Goal: Task Accomplishment & Management: Manage account settings

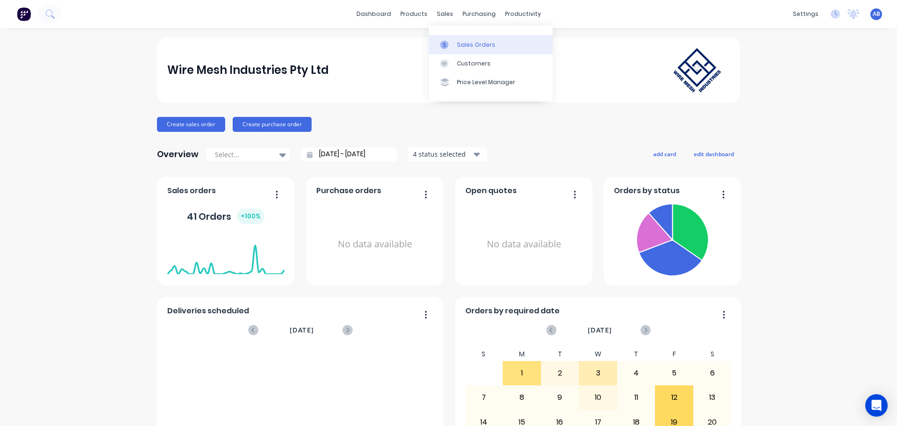
click at [464, 42] on div "Sales Orders" at bounding box center [476, 45] width 38 height 8
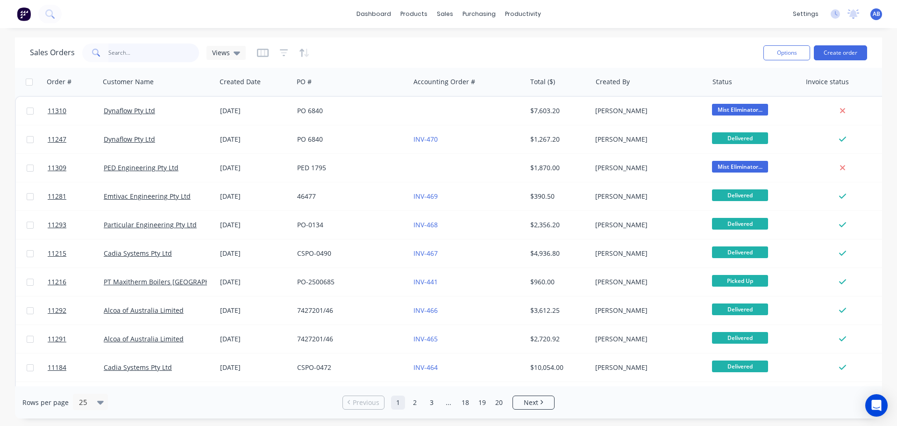
click at [136, 49] on input "text" at bounding box center [153, 52] width 91 height 19
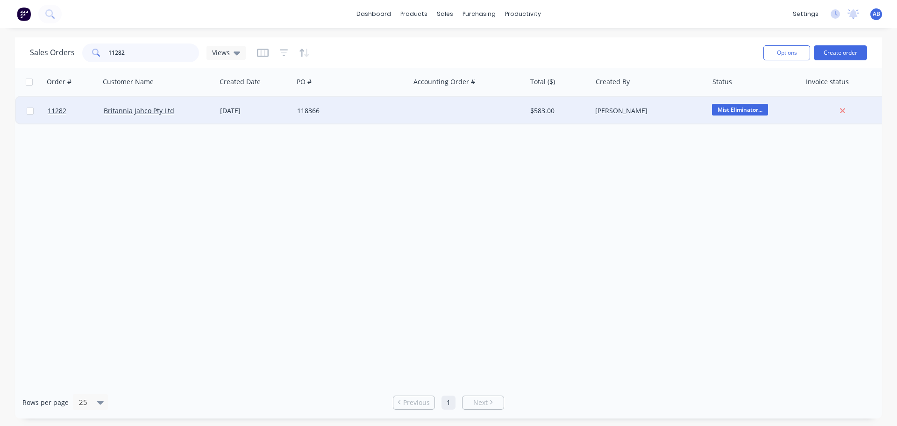
type input "11282"
click at [439, 111] on div at bounding box center [468, 111] width 116 height 28
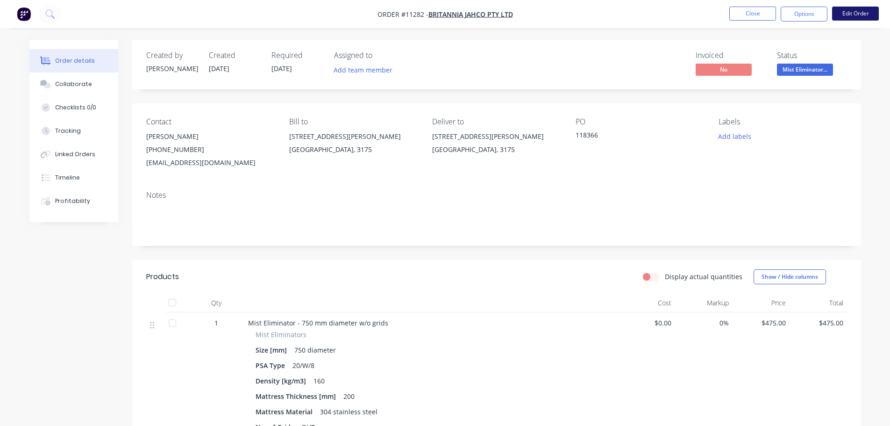
click at [855, 11] on button "Edit Order" at bounding box center [855, 14] width 47 height 14
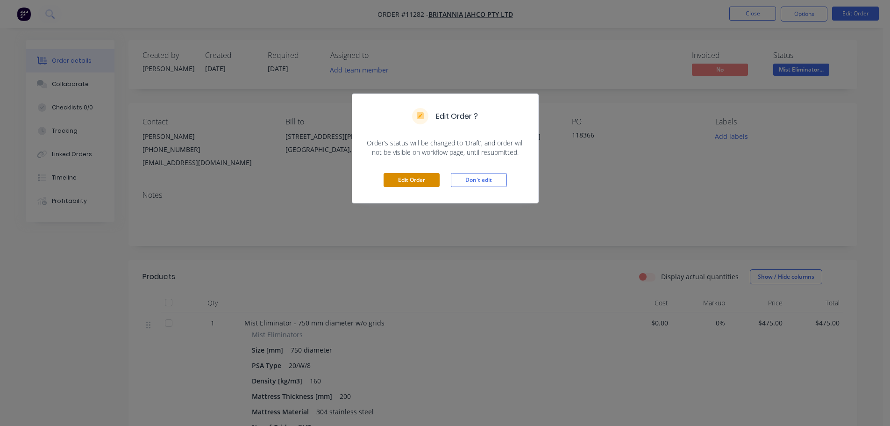
click at [405, 174] on button "Edit Order" at bounding box center [412, 180] width 56 height 14
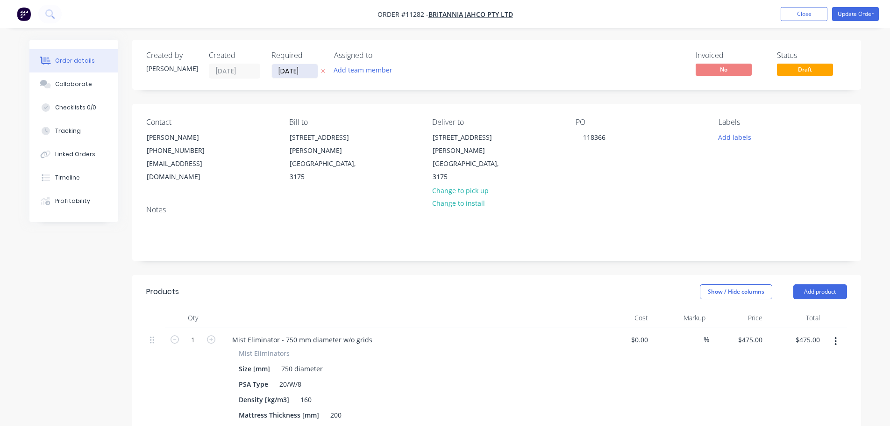
click at [298, 70] on input "20/08/25" at bounding box center [295, 71] width 46 height 14
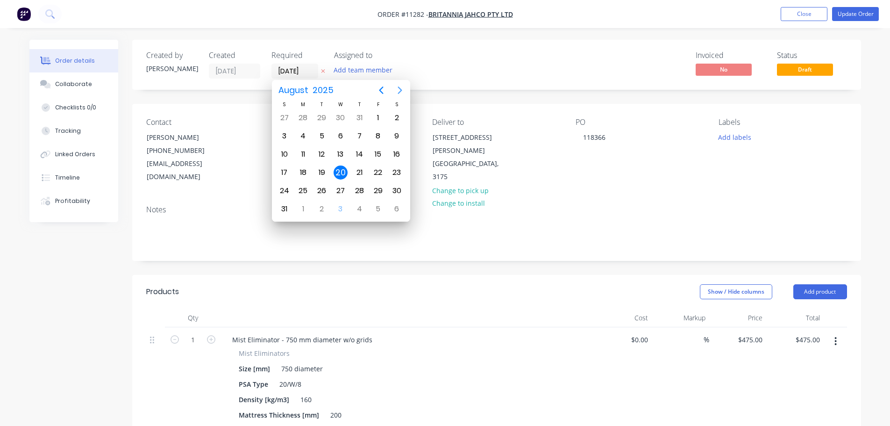
click at [400, 91] on icon "Next page" at bounding box center [400, 89] width 4 height 7
click at [344, 118] on div "3" at bounding box center [341, 118] width 14 height 14
type input "[DATE]"
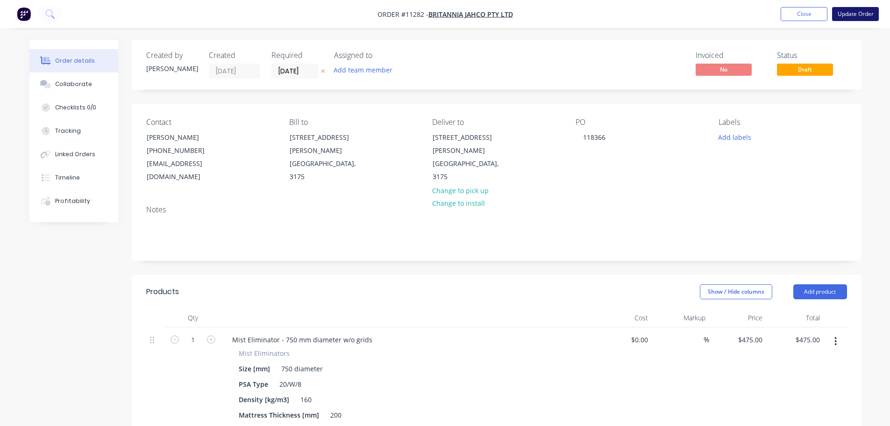
click at [853, 18] on button "Update Order" at bounding box center [855, 14] width 47 height 14
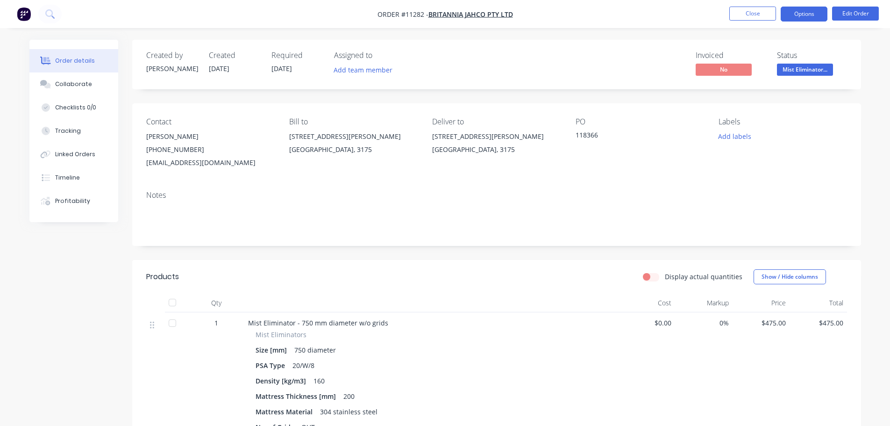
click at [806, 17] on button "Options" at bounding box center [804, 14] width 47 height 15
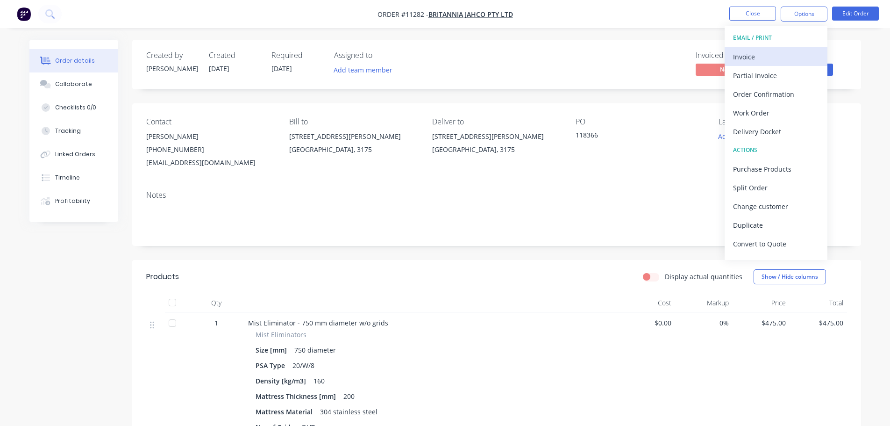
click at [757, 51] on div "Invoice" at bounding box center [776, 57] width 86 height 14
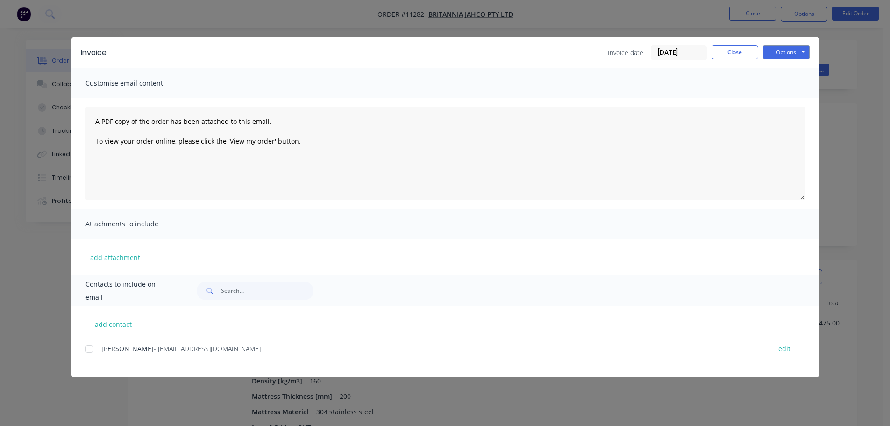
click at [92, 349] on div at bounding box center [89, 348] width 19 height 19
click at [785, 53] on button "Options" at bounding box center [786, 52] width 47 height 14
click at [784, 100] on button "Email" at bounding box center [793, 99] width 60 height 15
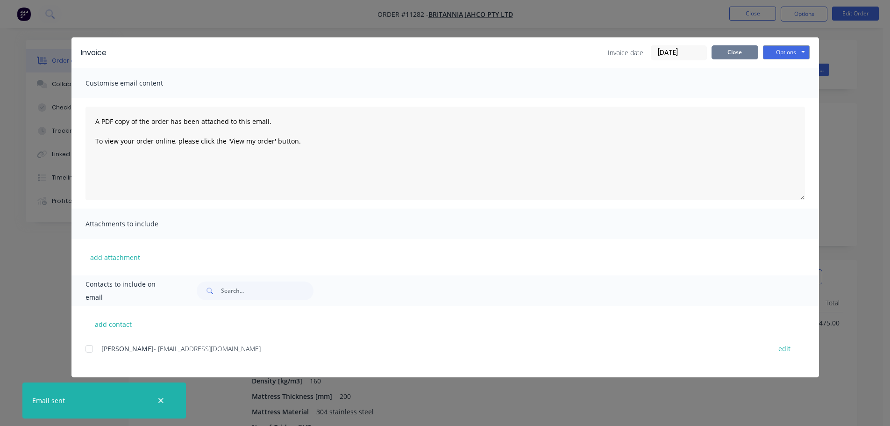
click at [739, 50] on button "Close" at bounding box center [735, 52] width 47 height 14
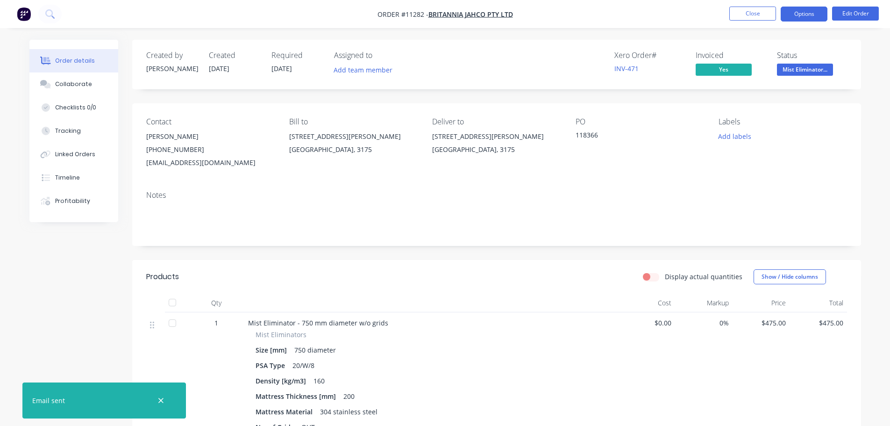
click at [800, 15] on button "Options" at bounding box center [804, 14] width 47 height 15
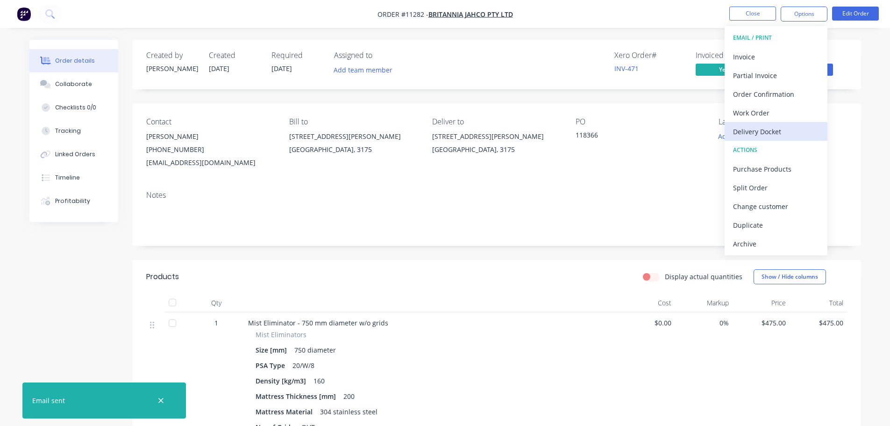
click at [761, 135] on div "Delivery Docket" at bounding box center [776, 132] width 86 height 14
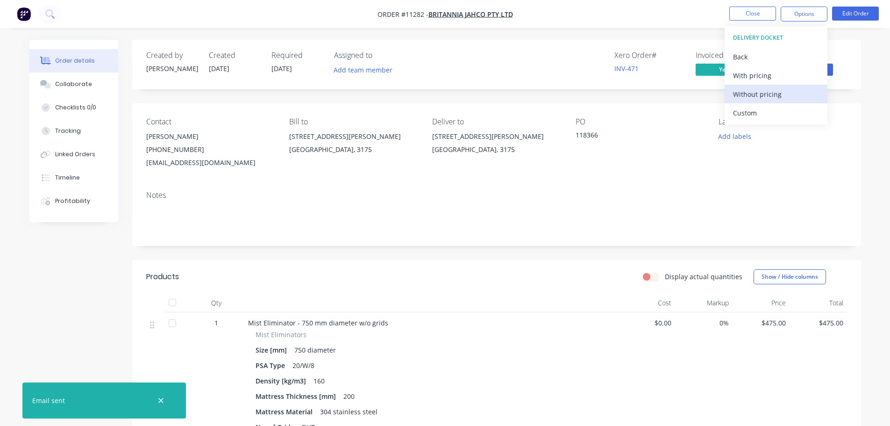
click at [754, 95] on div "Without pricing" at bounding box center [776, 94] width 86 height 14
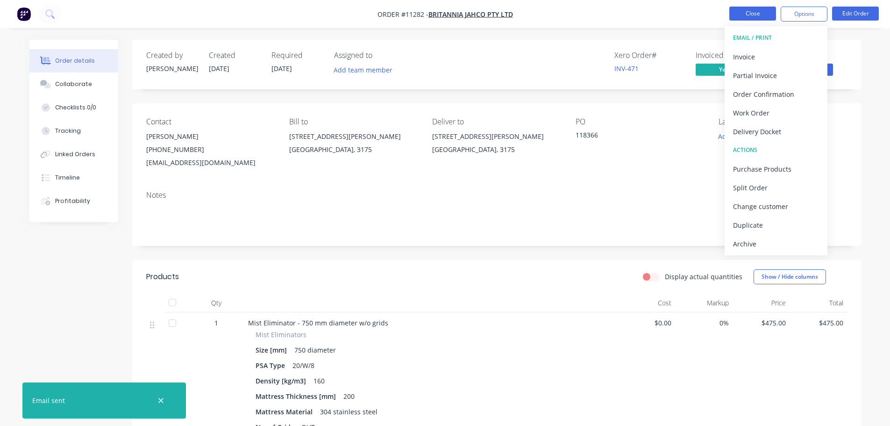
click at [755, 15] on button "Close" at bounding box center [752, 14] width 47 height 14
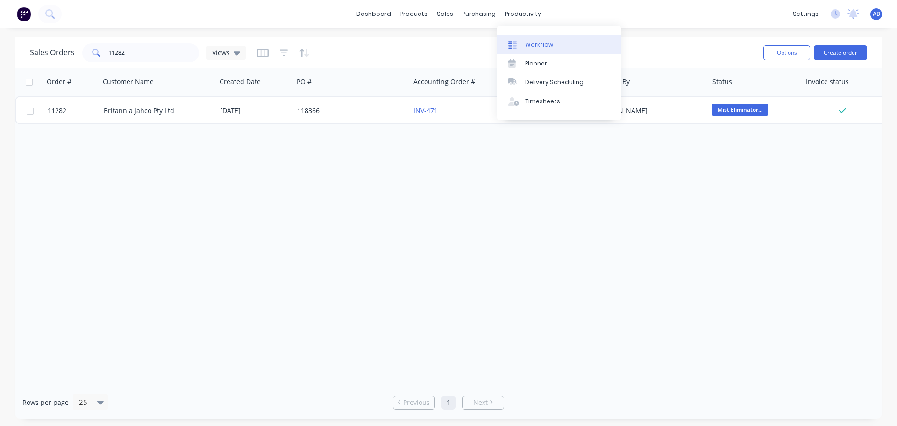
click at [531, 42] on div "Workflow" at bounding box center [539, 45] width 28 height 8
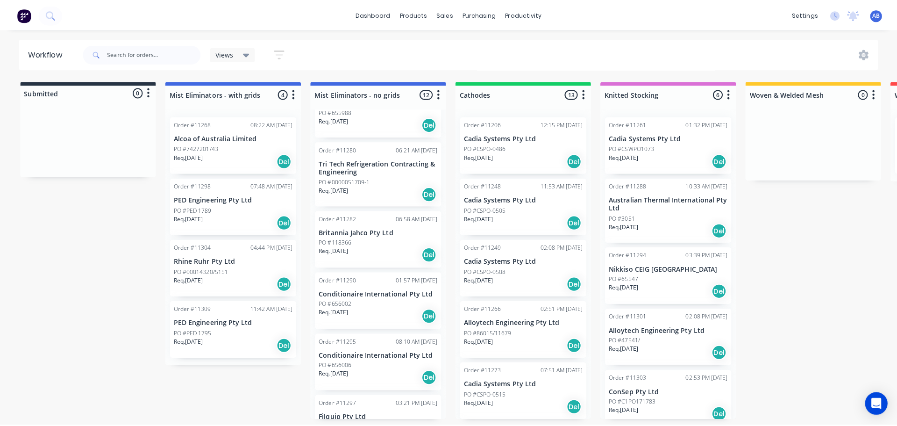
scroll to position [280, 0]
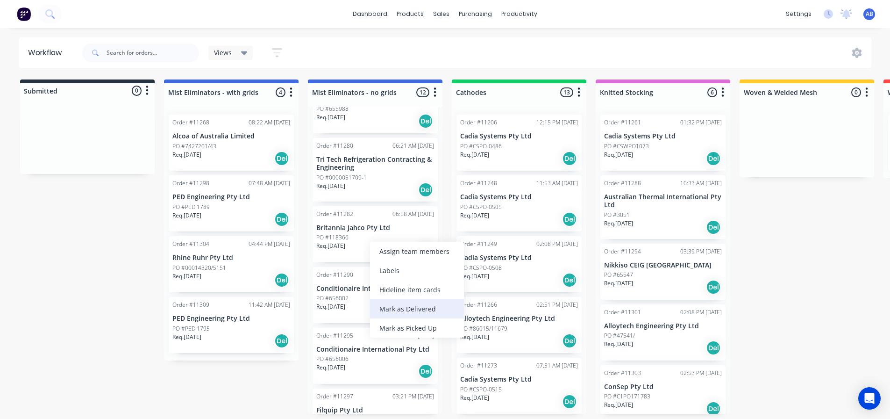
click at [401, 306] on div "Mark as Delivered" at bounding box center [417, 308] width 94 height 19
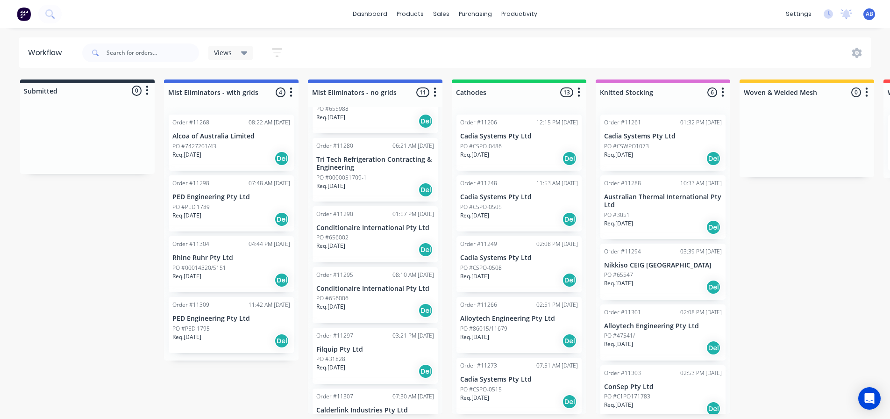
click at [27, 11] on img at bounding box center [24, 14] width 14 height 14
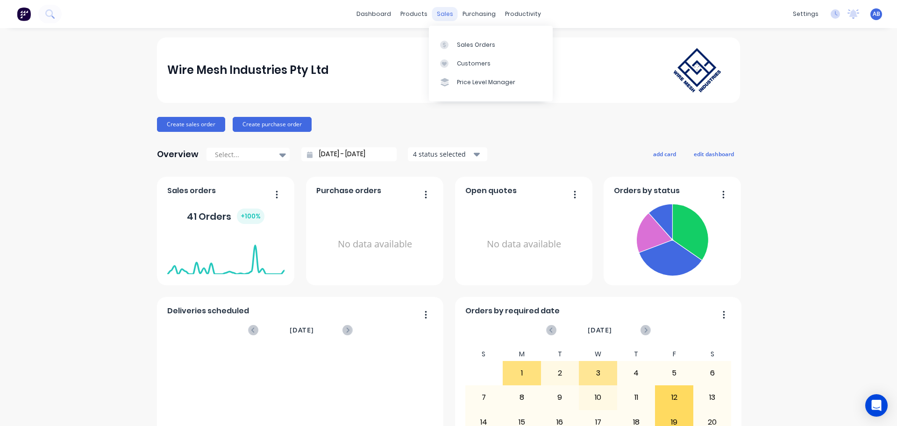
click at [441, 13] on div "sales" at bounding box center [445, 14] width 26 height 14
click at [477, 48] on div "Sales Orders" at bounding box center [476, 45] width 38 height 8
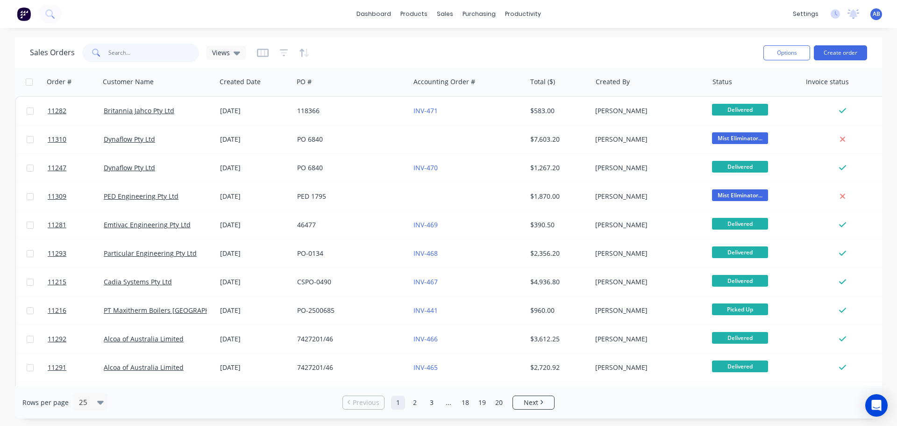
click at [124, 52] on input "text" at bounding box center [153, 52] width 91 height 19
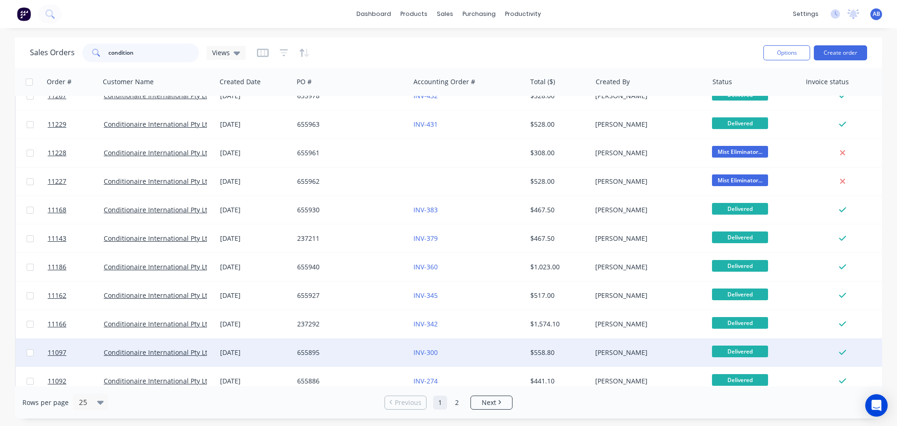
scroll to position [140, 0]
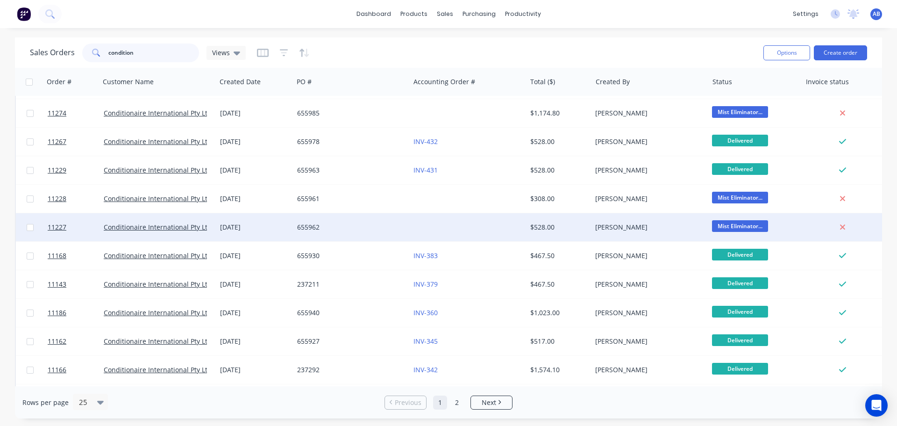
type input "condition"
click at [416, 231] on div at bounding box center [468, 227] width 116 height 28
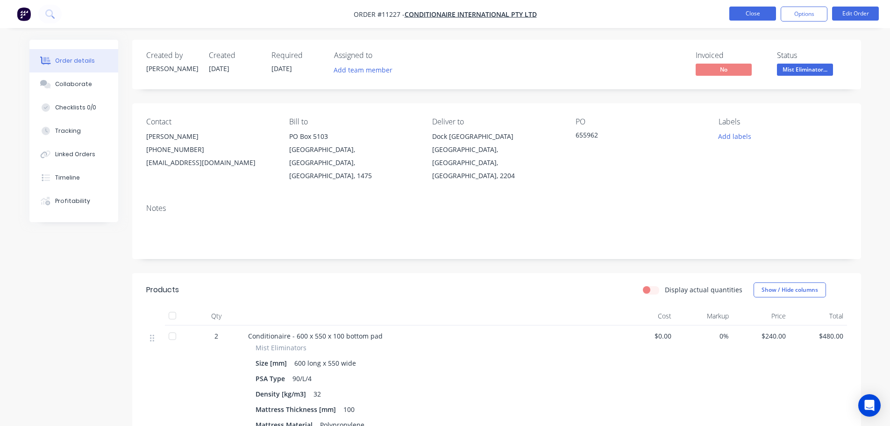
click at [744, 14] on button "Close" at bounding box center [752, 14] width 47 height 14
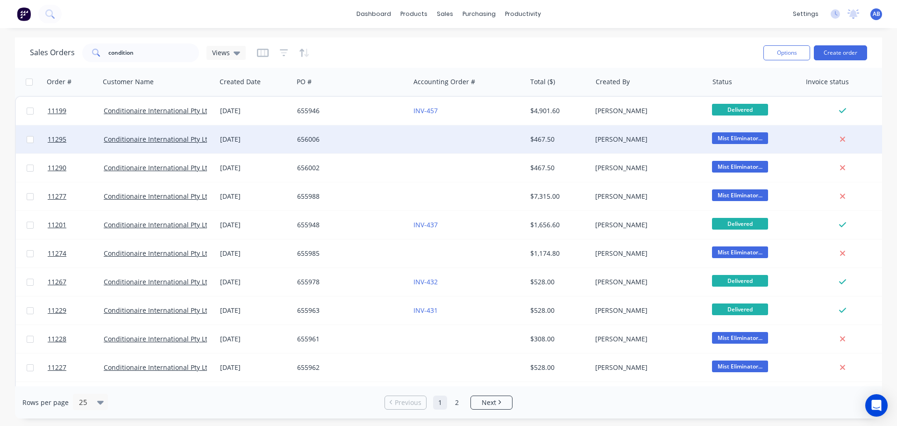
click at [371, 138] on div "656006" at bounding box center [349, 139] width 104 height 9
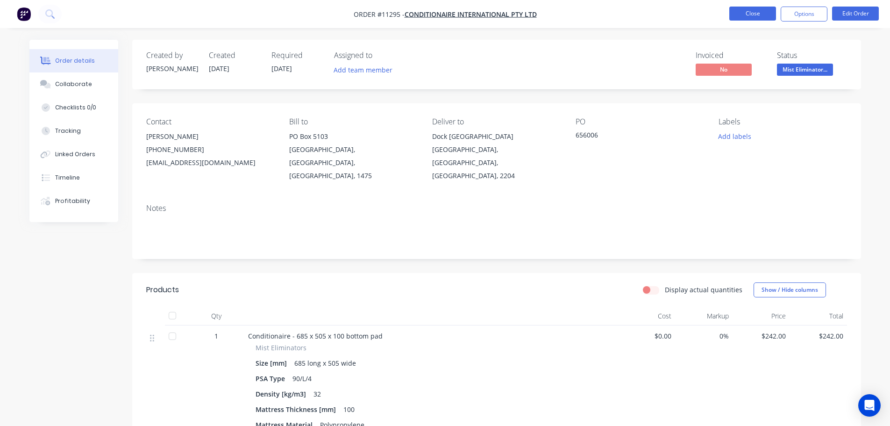
click at [742, 14] on button "Close" at bounding box center [752, 14] width 47 height 14
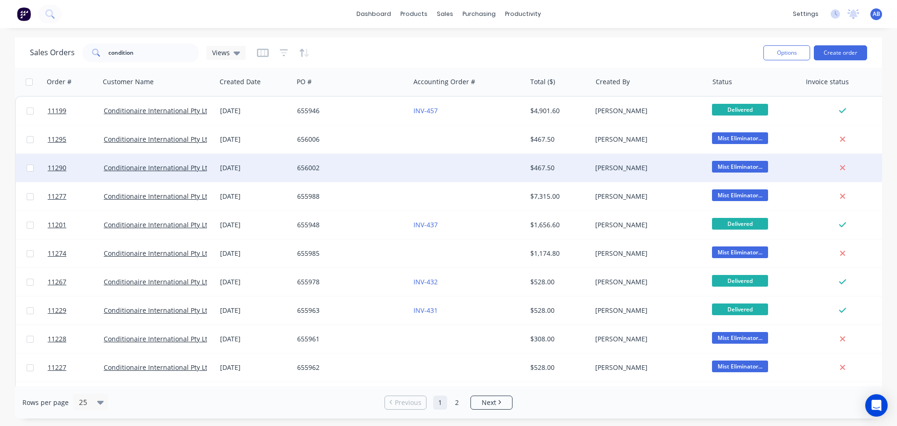
click at [373, 174] on div "656002" at bounding box center [351, 168] width 116 height 28
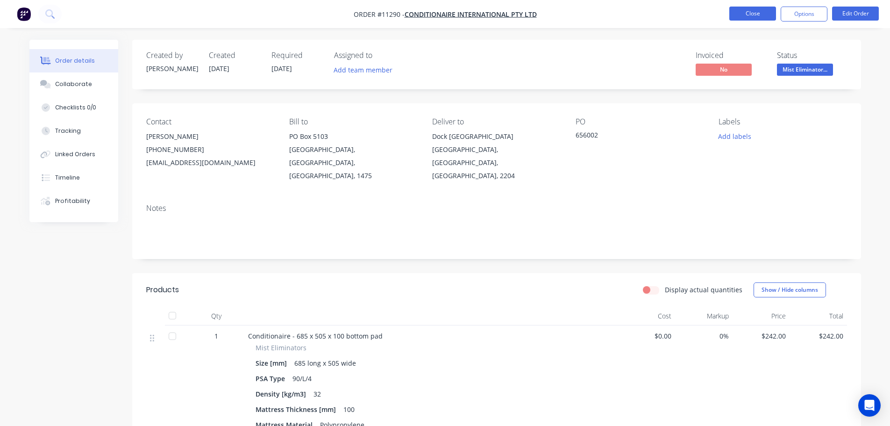
click at [752, 9] on button "Close" at bounding box center [752, 14] width 47 height 14
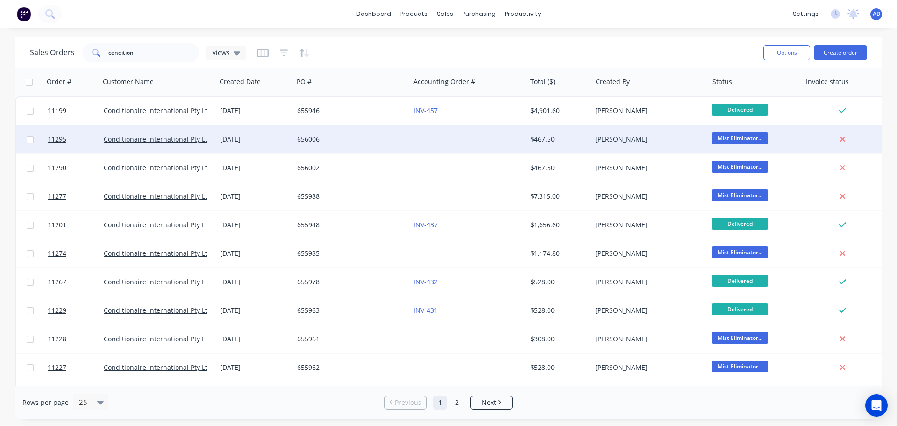
click at [368, 140] on div "656006" at bounding box center [349, 139] width 104 height 9
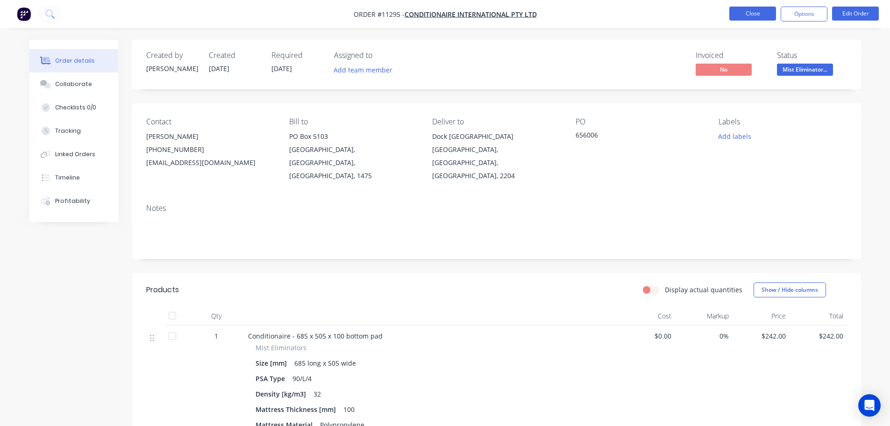
click at [765, 16] on button "Close" at bounding box center [752, 14] width 47 height 14
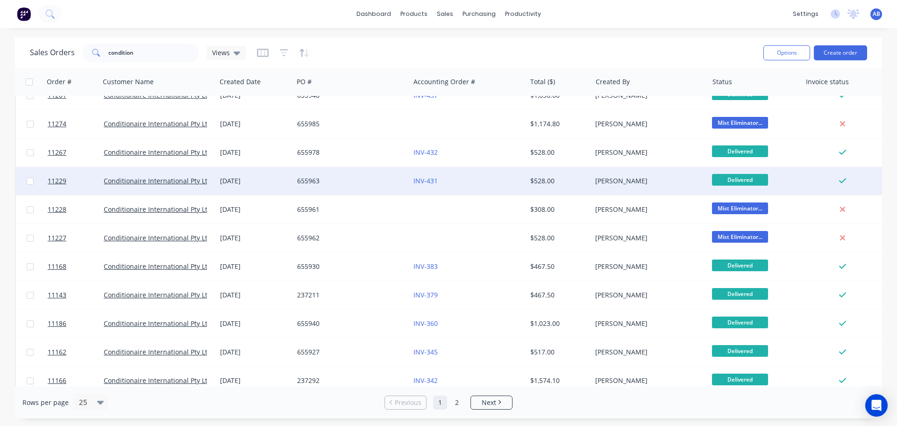
scroll to position [140, 0]
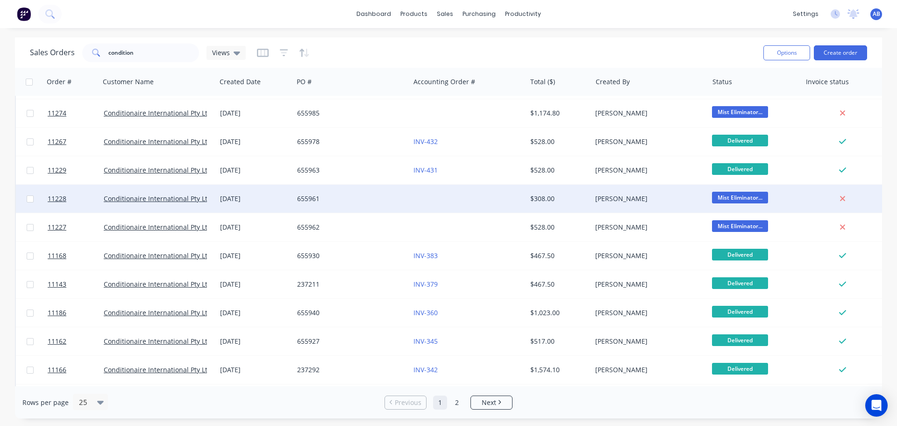
click at [366, 199] on div "655961" at bounding box center [349, 198] width 104 height 9
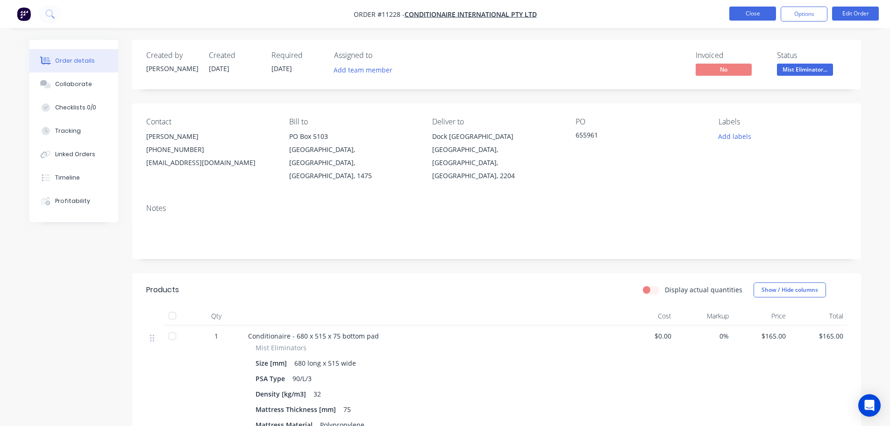
click at [740, 15] on button "Close" at bounding box center [752, 14] width 47 height 14
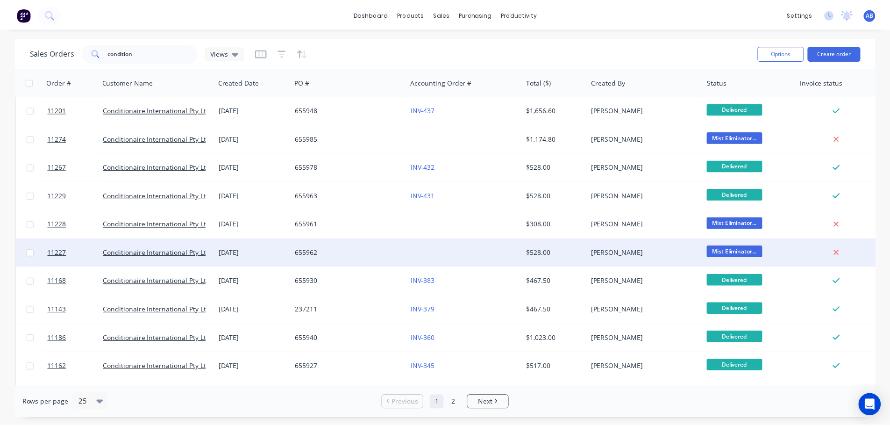
scroll to position [93, 0]
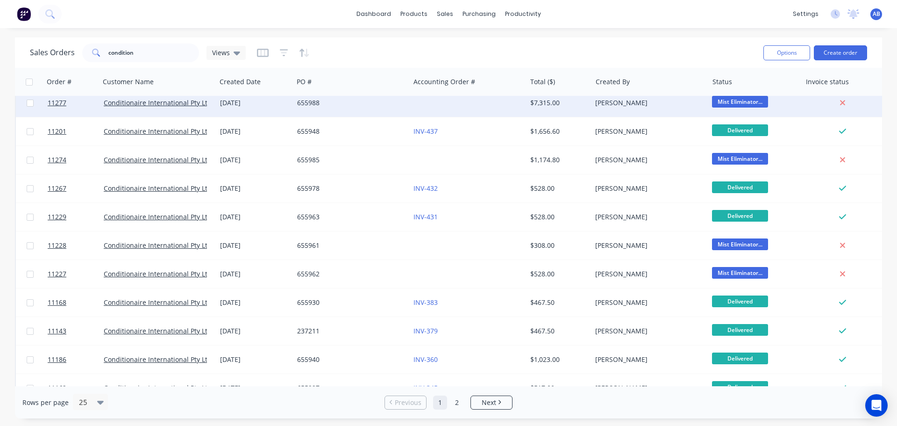
click at [405, 107] on div "655988" at bounding box center [351, 102] width 109 height 9
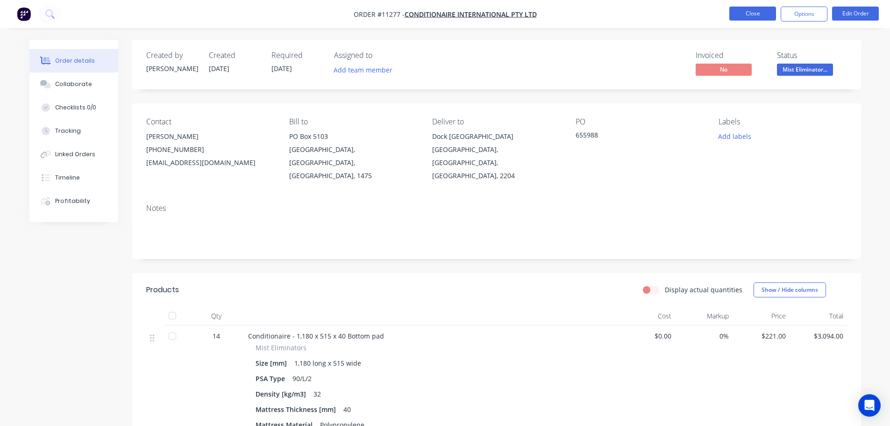
click at [731, 17] on button "Close" at bounding box center [752, 14] width 47 height 14
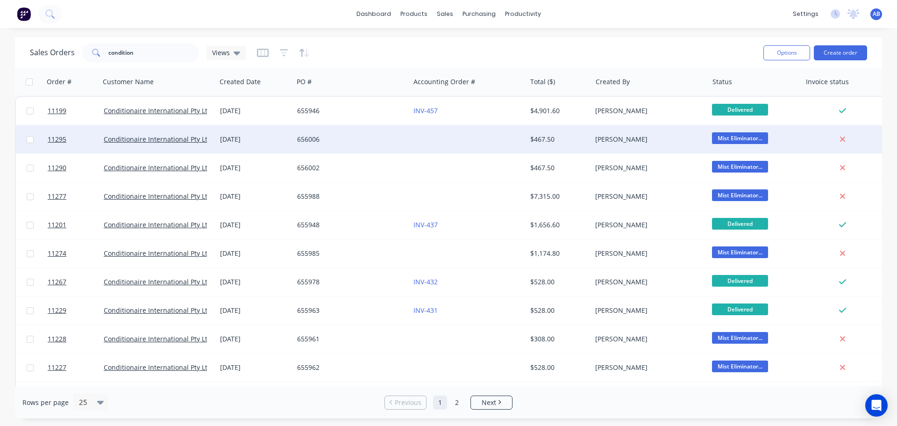
click at [359, 145] on div "656006" at bounding box center [351, 139] width 116 height 28
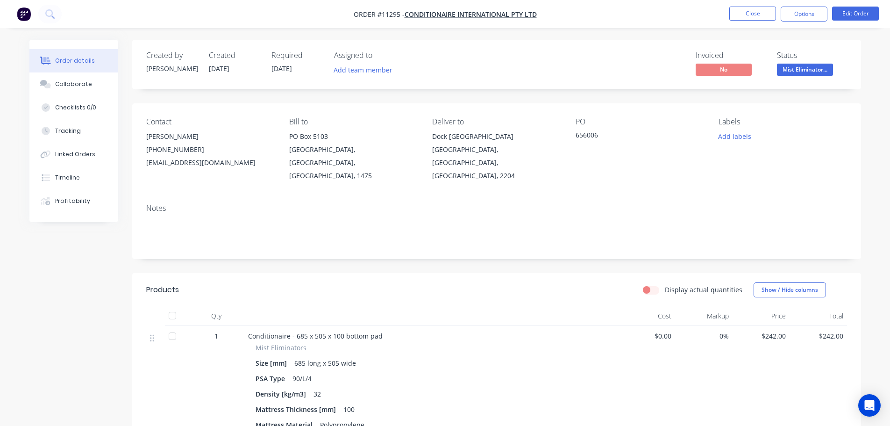
scroll to position [140, 0]
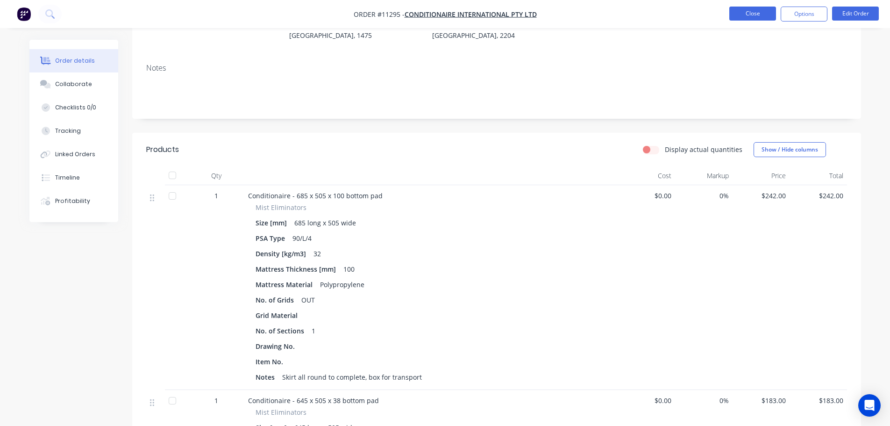
click at [751, 19] on button "Close" at bounding box center [752, 14] width 47 height 14
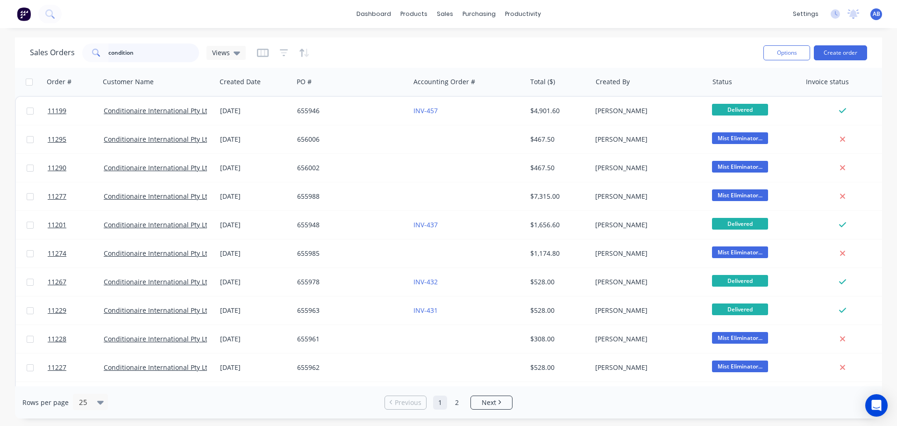
click at [146, 52] on input "condition" at bounding box center [153, 52] width 91 height 19
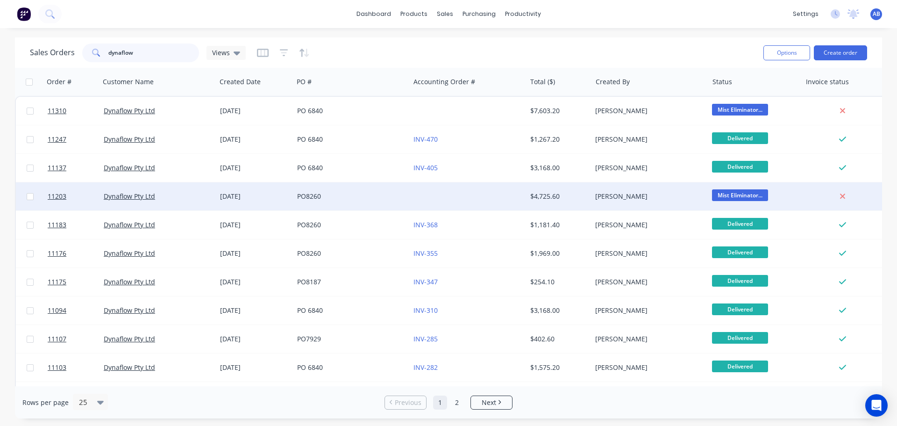
type input "dynaflow"
click at [387, 199] on div "PO8260" at bounding box center [349, 196] width 104 height 9
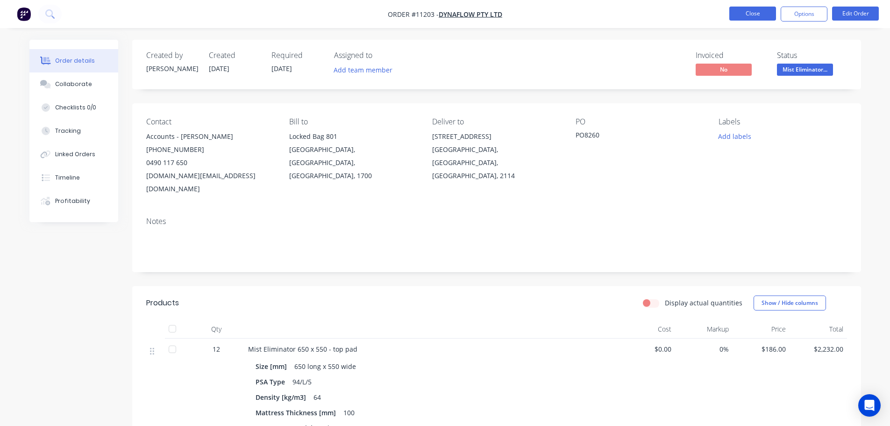
click at [744, 17] on button "Close" at bounding box center [752, 14] width 47 height 14
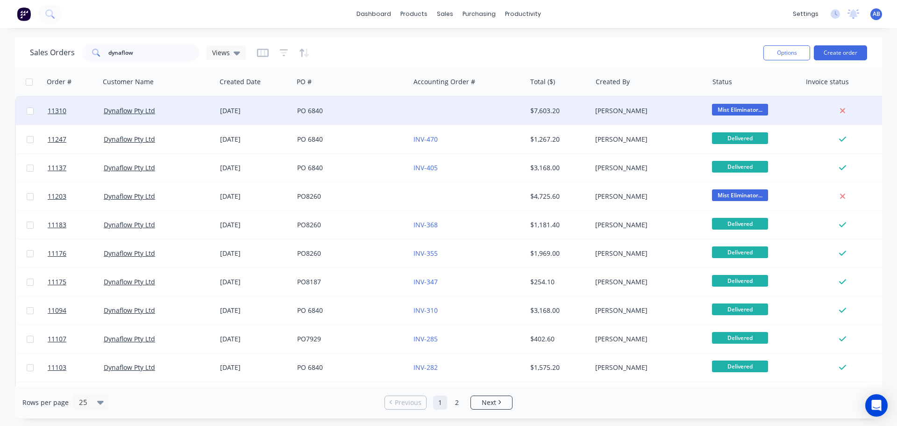
click at [440, 115] on div at bounding box center [468, 111] width 116 height 28
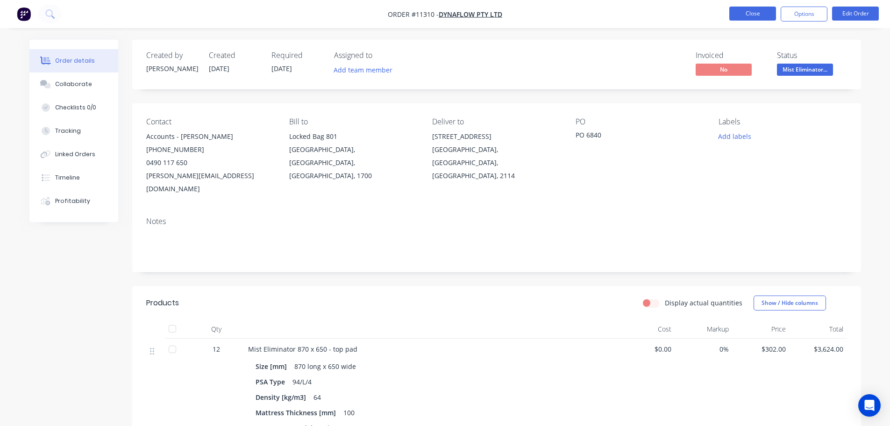
click at [742, 19] on button "Close" at bounding box center [752, 14] width 47 height 14
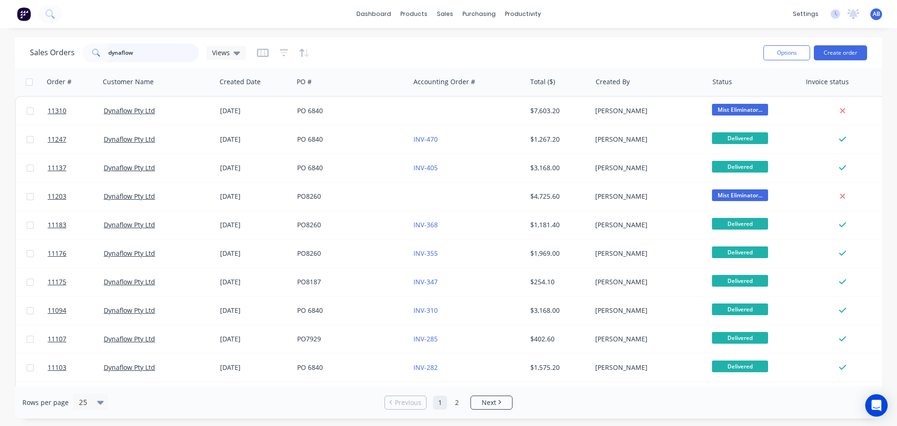
click at [142, 55] on input "dynaflow" at bounding box center [153, 52] width 91 height 19
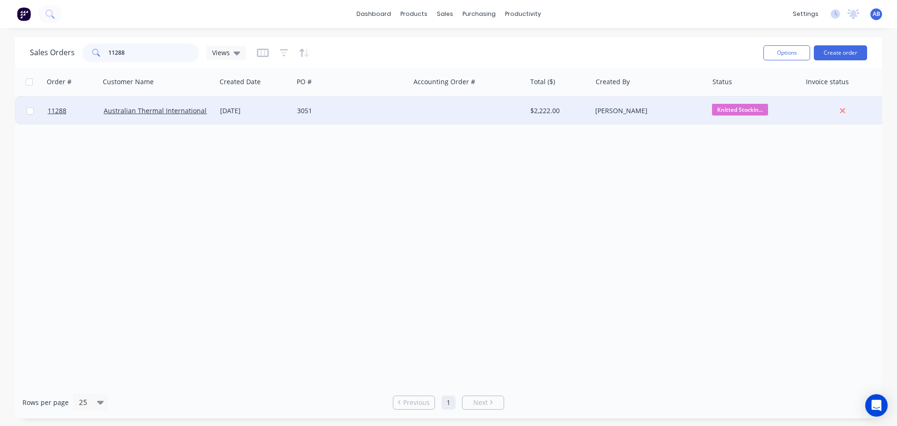
type input "11288"
click at [384, 109] on div "3051" at bounding box center [349, 110] width 104 height 9
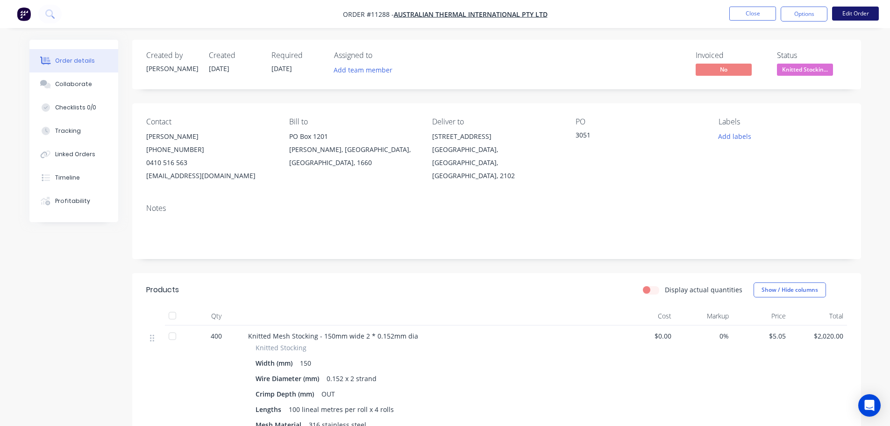
click at [853, 16] on button "Edit Order" at bounding box center [855, 14] width 47 height 14
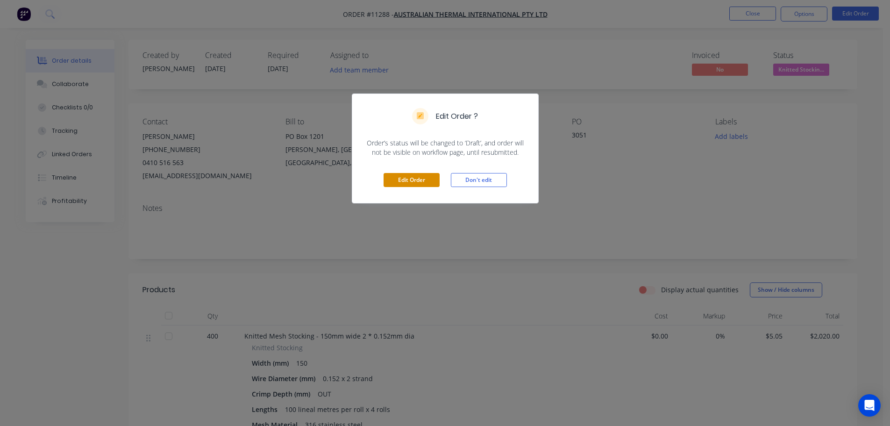
click at [430, 177] on button "Edit Order" at bounding box center [412, 180] width 56 height 14
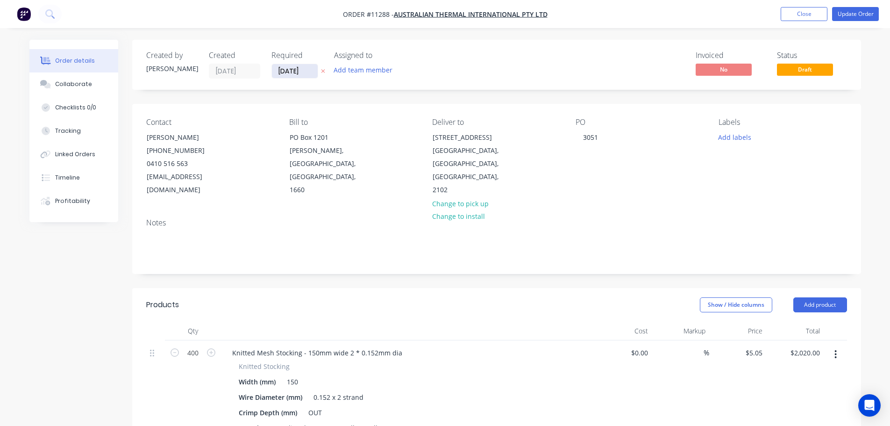
click at [296, 74] on input "30/09/25" at bounding box center [295, 71] width 46 height 14
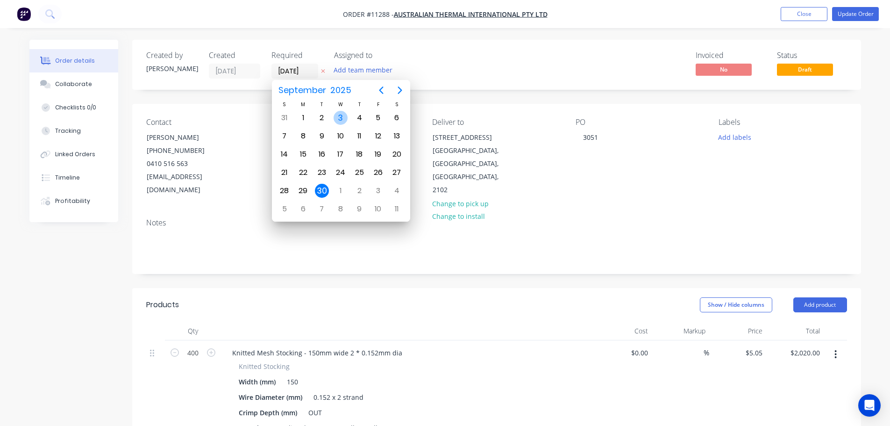
click at [341, 118] on div "3" at bounding box center [341, 118] width 14 height 14
type input "03/09/25"
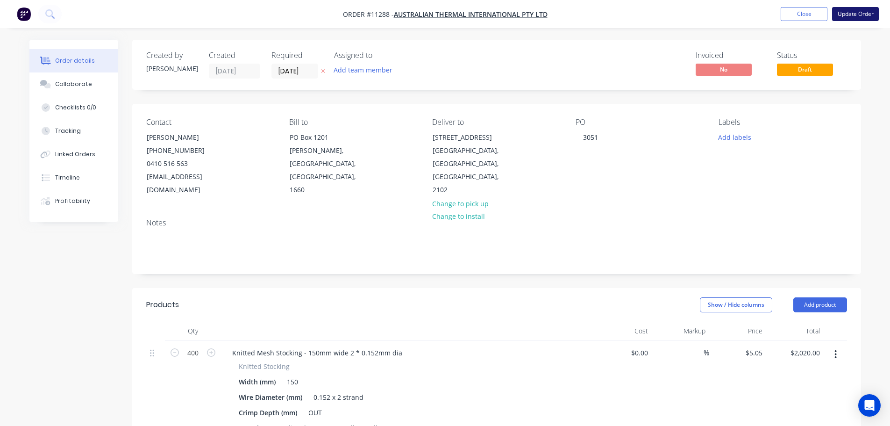
click at [852, 15] on button "Update Order" at bounding box center [855, 14] width 47 height 14
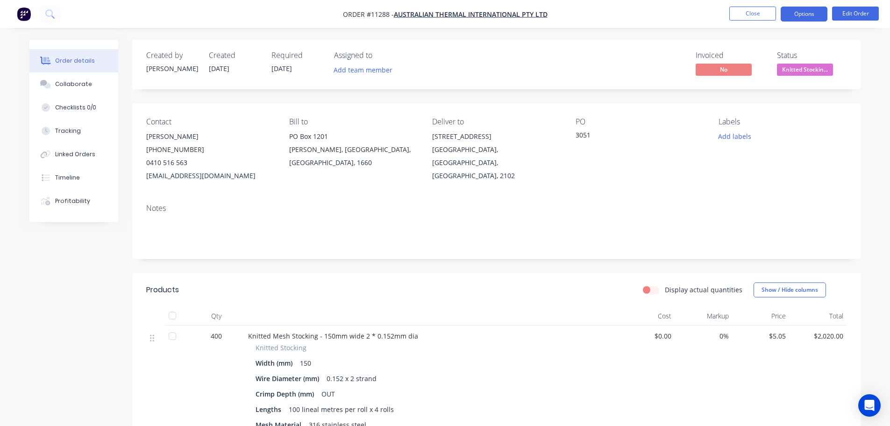
click at [805, 16] on button "Options" at bounding box center [804, 14] width 47 height 15
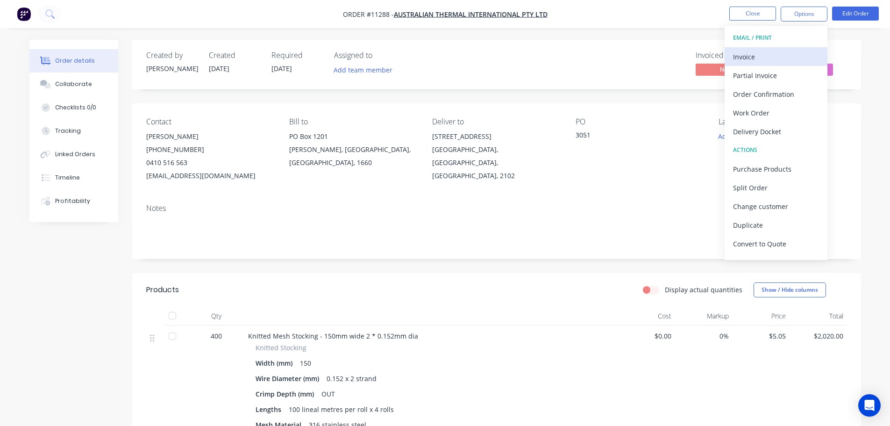
click at [764, 57] on div "Invoice" at bounding box center [776, 57] width 86 height 14
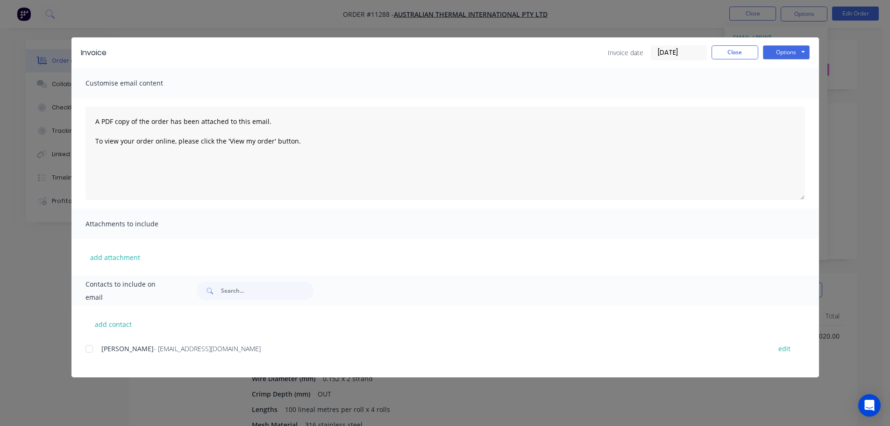
click at [83, 350] on div "add contact Steve Blake - austthermal@bigpond.com edit" at bounding box center [445, 341] width 748 height 71
click at [90, 348] on div at bounding box center [89, 348] width 19 height 19
click at [794, 52] on button "Options" at bounding box center [786, 52] width 47 height 14
click at [781, 100] on button "Email" at bounding box center [793, 99] width 60 height 15
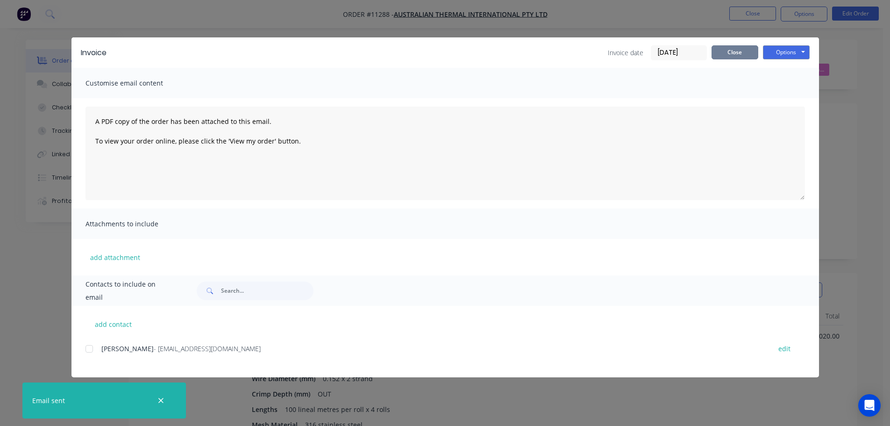
click at [736, 57] on button "Close" at bounding box center [735, 52] width 47 height 14
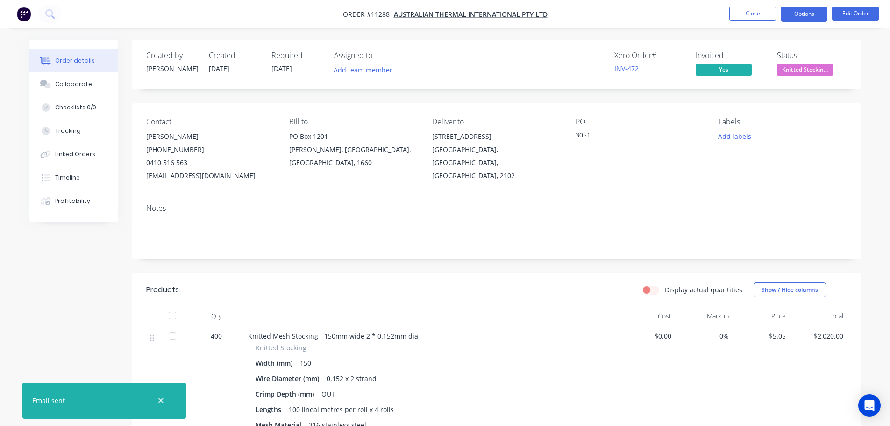
click at [790, 17] on button "Options" at bounding box center [804, 14] width 47 height 15
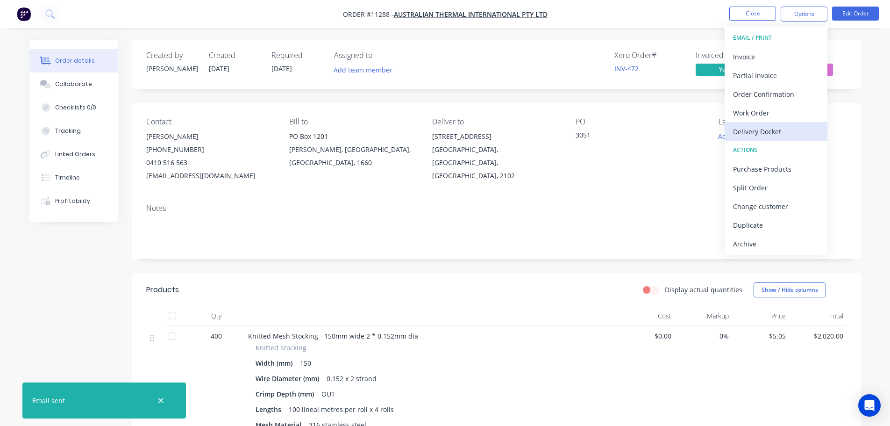
click at [758, 132] on div "Delivery Docket" at bounding box center [776, 132] width 86 height 14
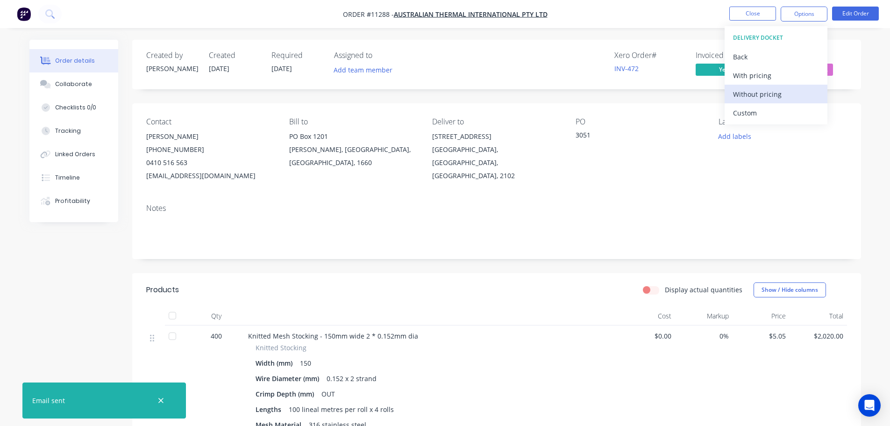
click at [755, 99] on div "Without pricing" at bounding box center [776, 94] width 86 height 14
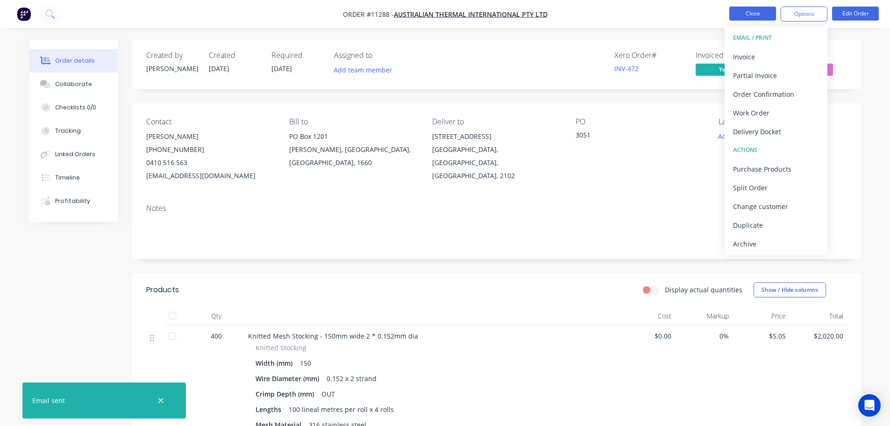
click at [751, 12] on button "Close" at bounding box center [752, 14] width 47 height 14
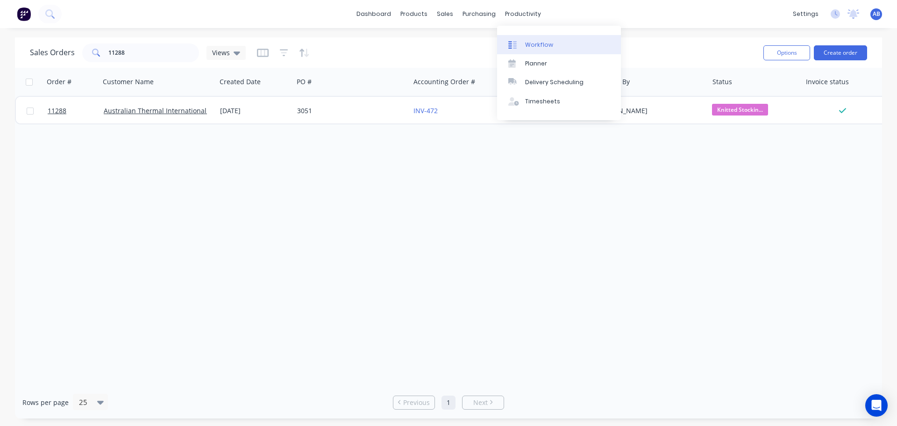
click at [533, 42] on div "Workflow" at bounding box center [539, 45] width 28 height 8
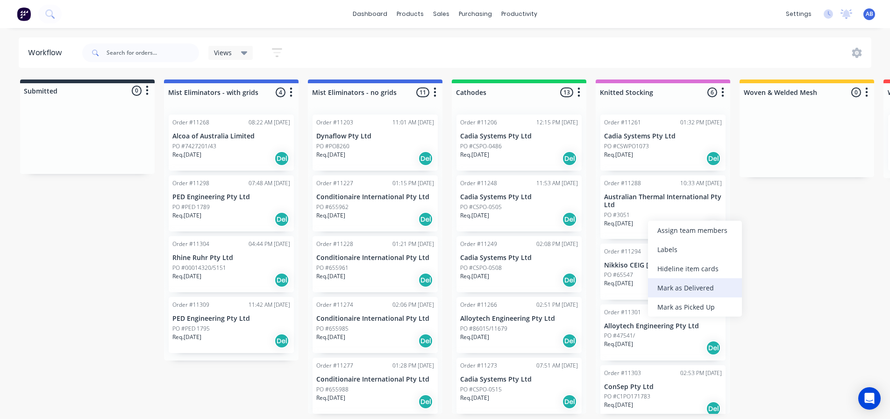
click at [673, 284] on div "Mark as Delivered" at bounding box center [695, 287] width 94 height 19
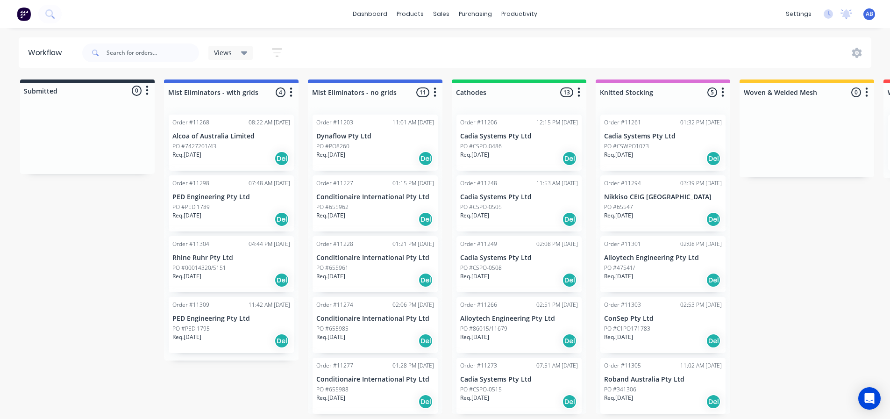
click at [25, 11] on img at bounding box center [24, 14] width 14 height 14
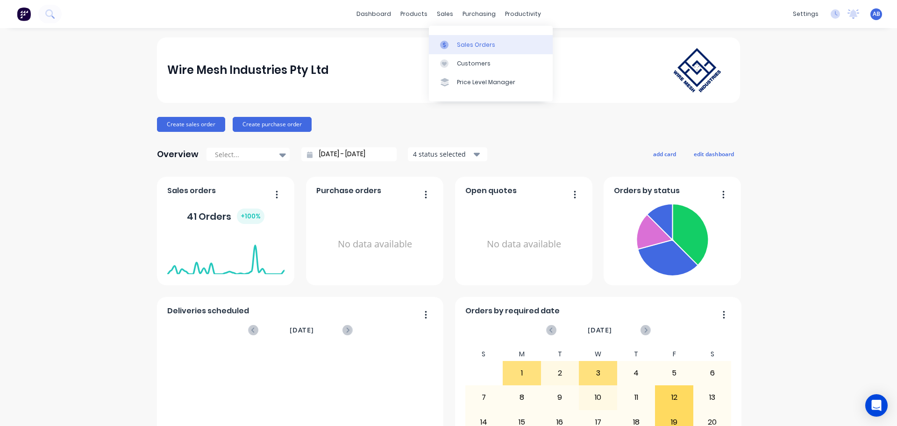
click at [469, 40] on link "Sales Orders" at bounding box center [491, 44] width 124 height 19
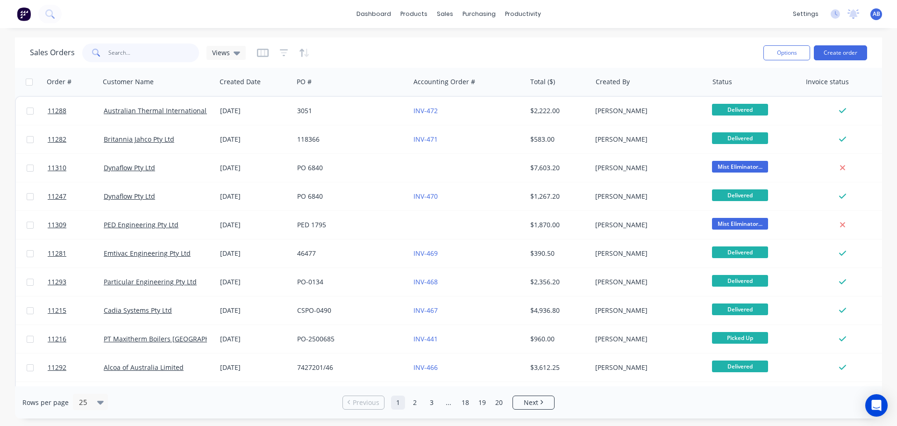
click at [148, 44] on input "text" at bounding box center [153, 52] width 91 height 19
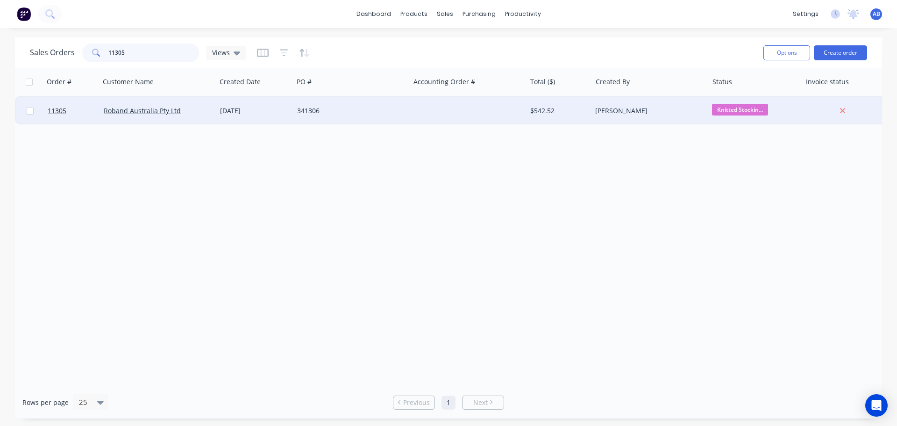
type input "11305"
click at [425, 112] on div at bounding box center [468, 111] width 116 height 28
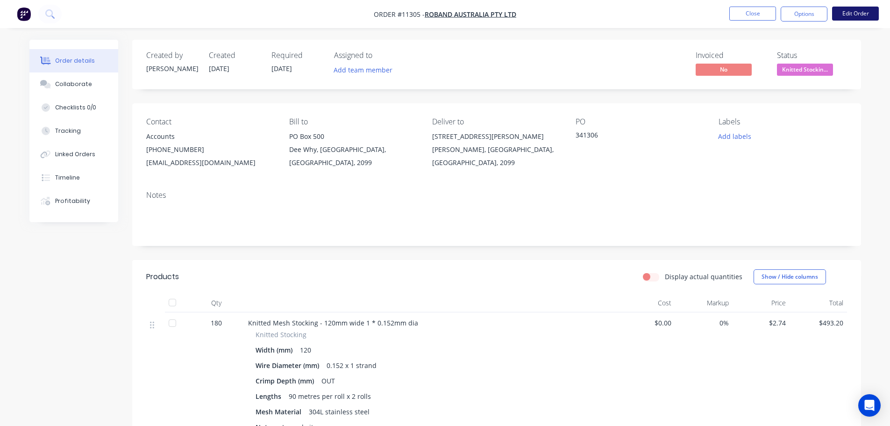
click at [859, 11] on button "Edit Order" at bounding box center [855, 14] width 47 height 14
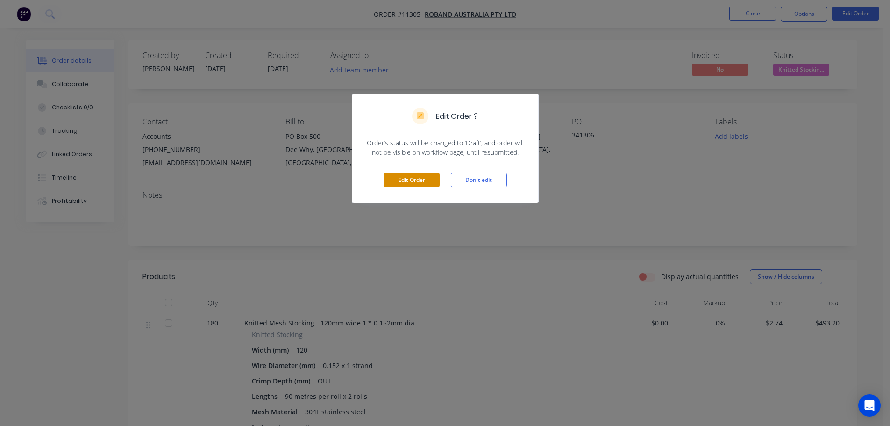
click at [403, 181] on button "Edit Order" at bounding box center [412, 180] width 56 height 14
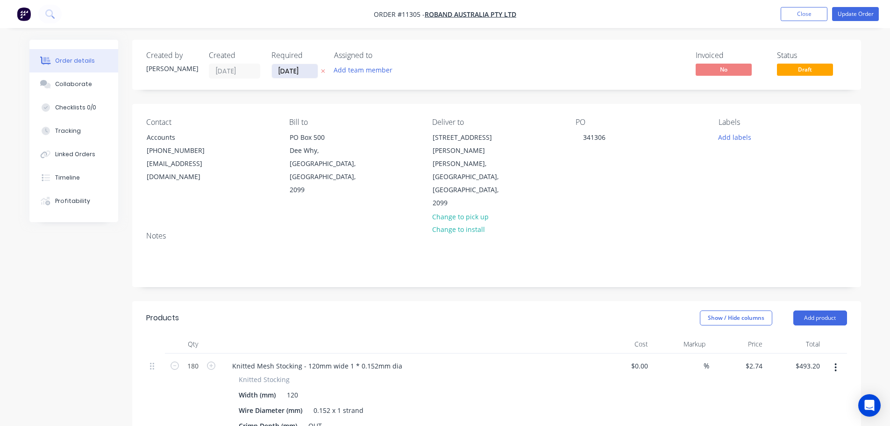
click at [311, 76] on input "22/09/25" at bounding box center [295, 71] width 46 height 14
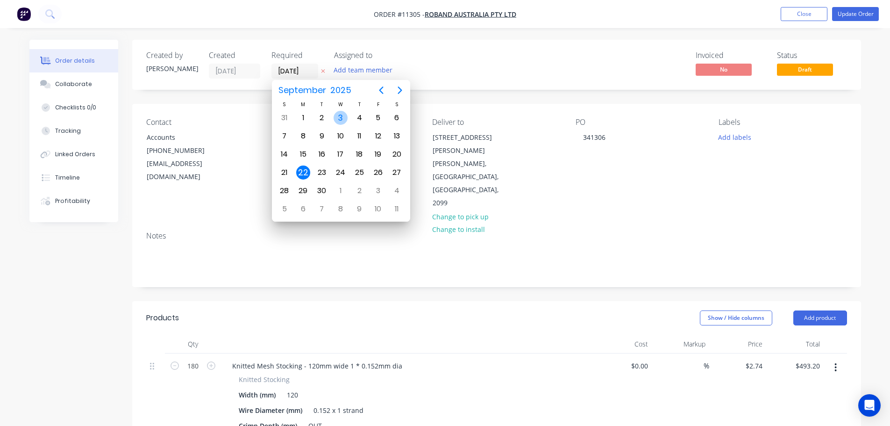
click at [340, 119] on div "3" at bounding box center [341, 118] width 14 height 14
type input "[DATE]"
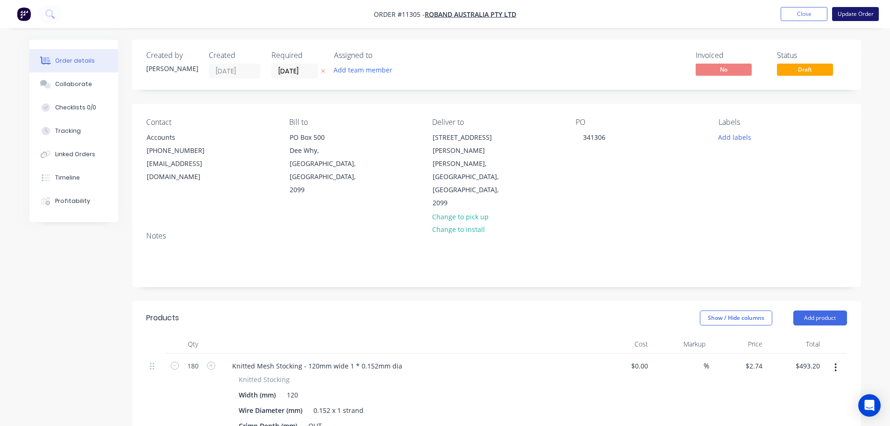
click at [856, 14] on button "Update Order" at bounding box center [855, 14] width 47 height 14
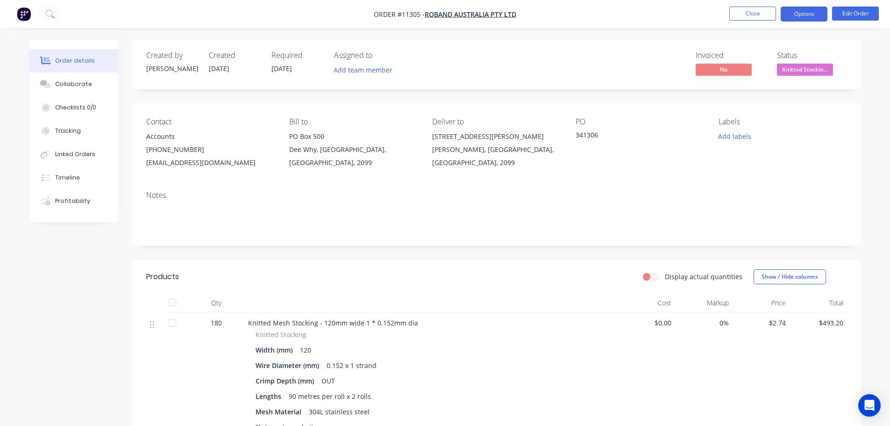
click at [812, 16] on button "Options" at bounding box center [804, 14] width 47 height 15
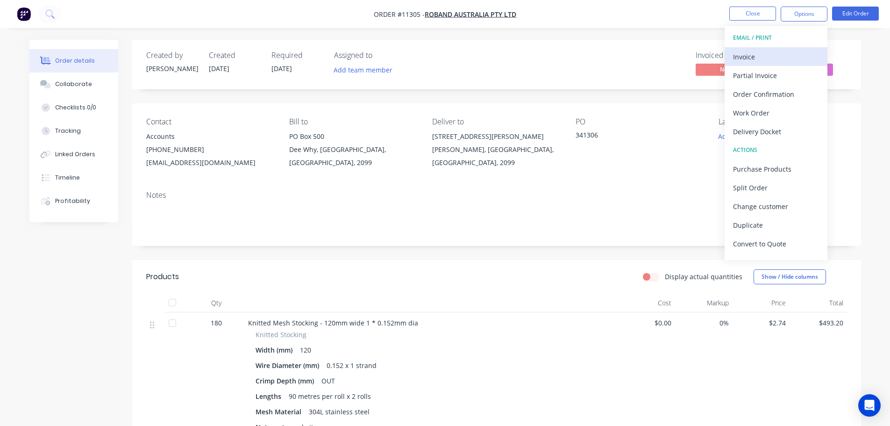
click at [753, 55] on div "Invoice" at bounding box center [776, 57] width 86 height 14
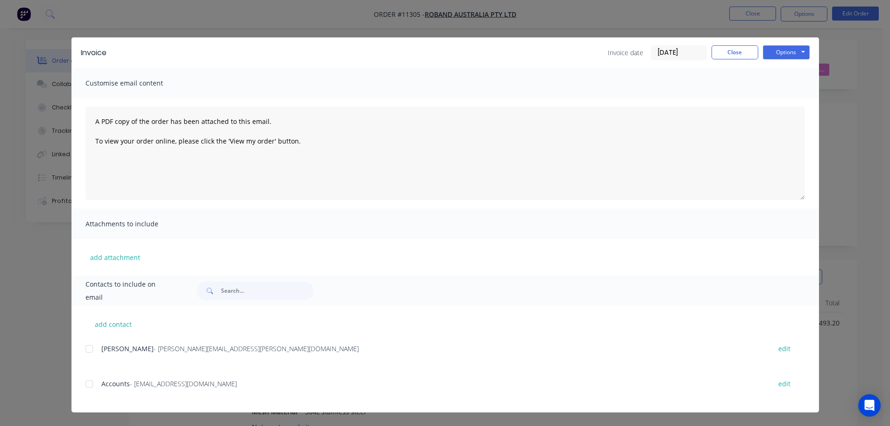
click at [87, 381] on div at bounding box center [89, 383] width 19 height 19
click at [783, 57] on button "Options" at bounding box center [786, 52] width 47 height 14
click at [783, 99] on button "Email" at bounding box center [793, 99] width 60 height 15
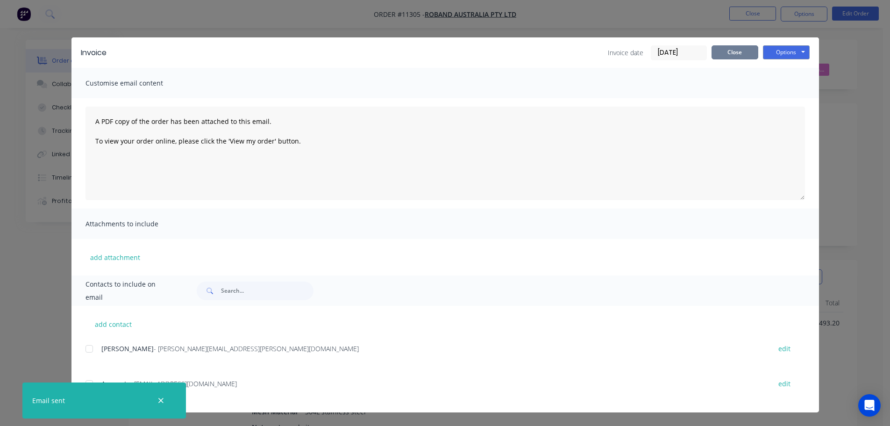
click at [736, 52] on button "Close" at bounding box center [735, 52] width 47 height 14
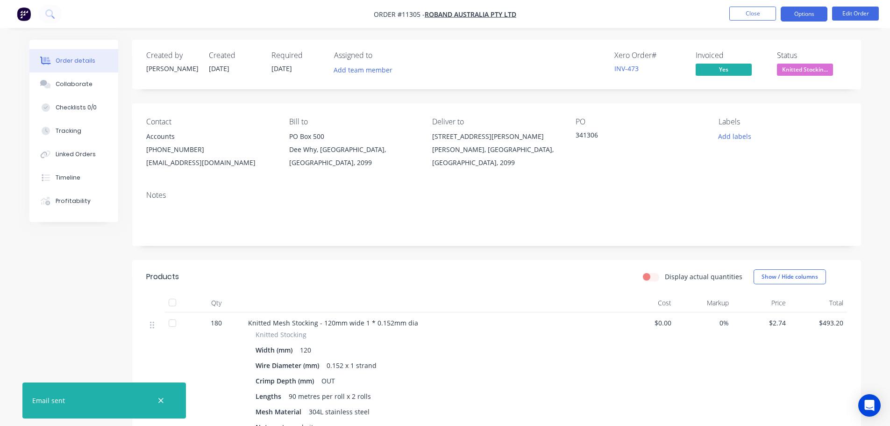
click at [807, 17] on button "Options" at bounding box center [804, 14] width 47 height 15
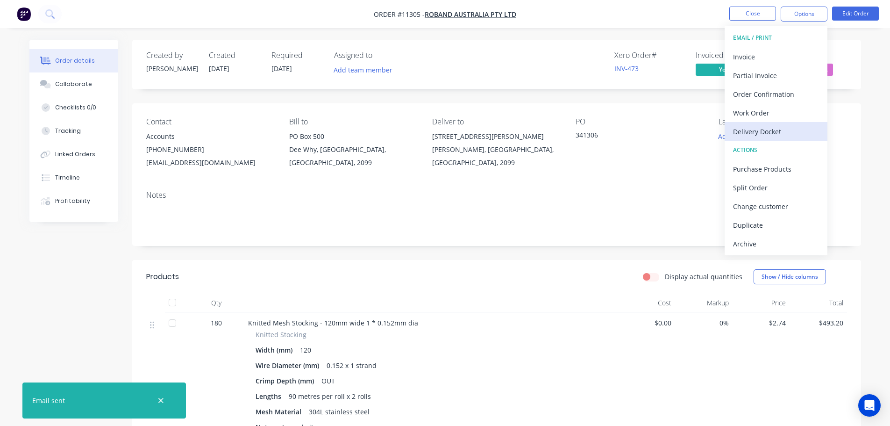
click at [758, 128] on div "Delivery Docket" at bounding box center [776, 132] width 86 height 14
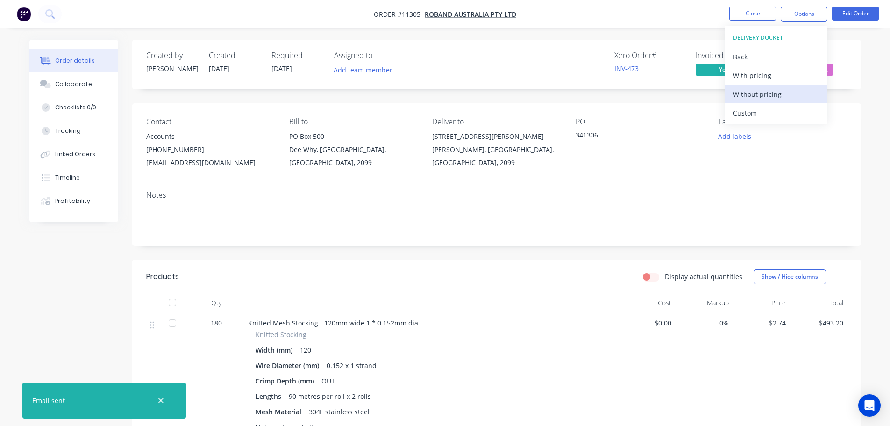
click at [755, 99] on div "Without pricing" at bounding box center [776, 94] width 86 height 14
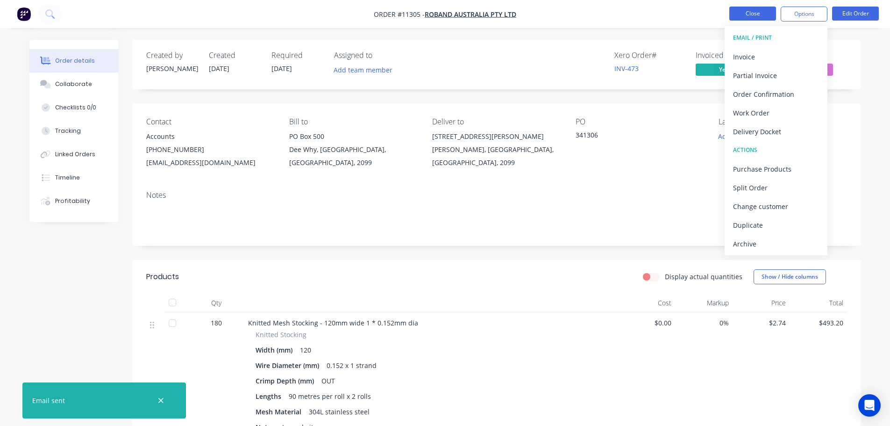
click at [755, 13] on button "Close" at bounding box center [752, 14] width 47 height 14
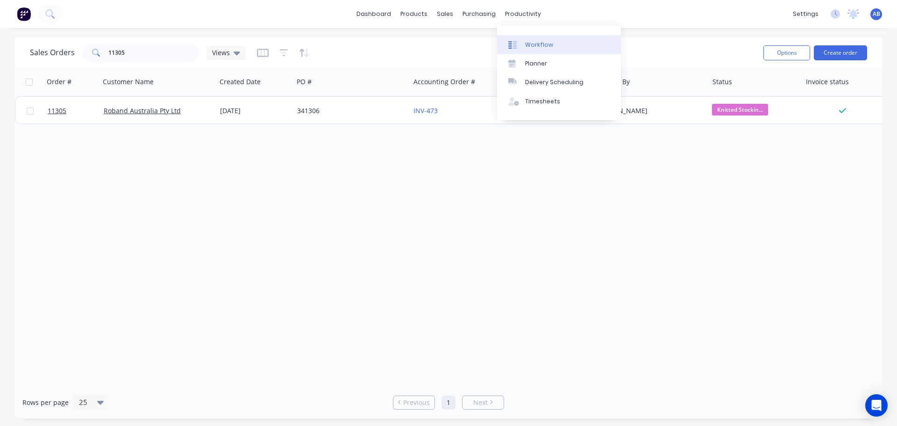
click at [538, 40] on link "Workflow" at bounding box center [559, 44] width 124 height 19
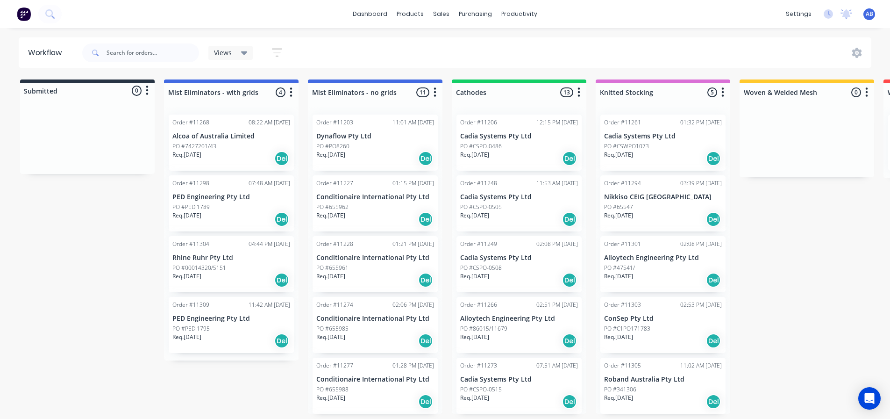
scroll to position [0, 0]
click at [666, 398] on div "Mark as Delivered" at bounding box center [693, 399] width 94 height 19
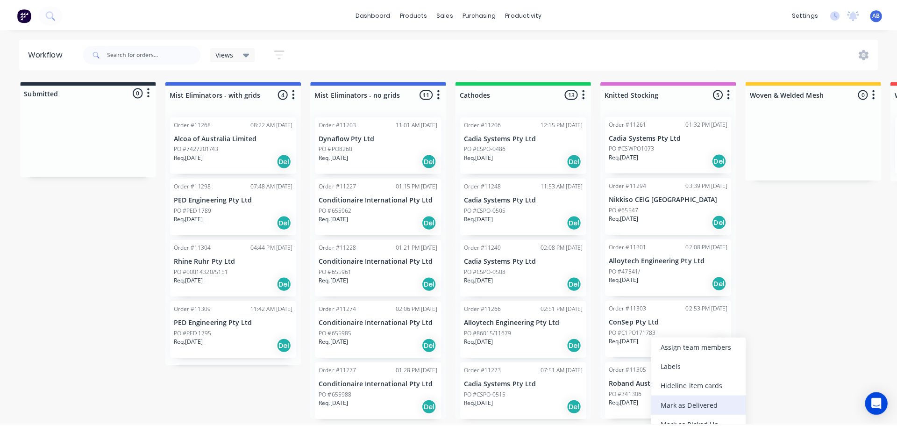
scroll to position [0, 0]
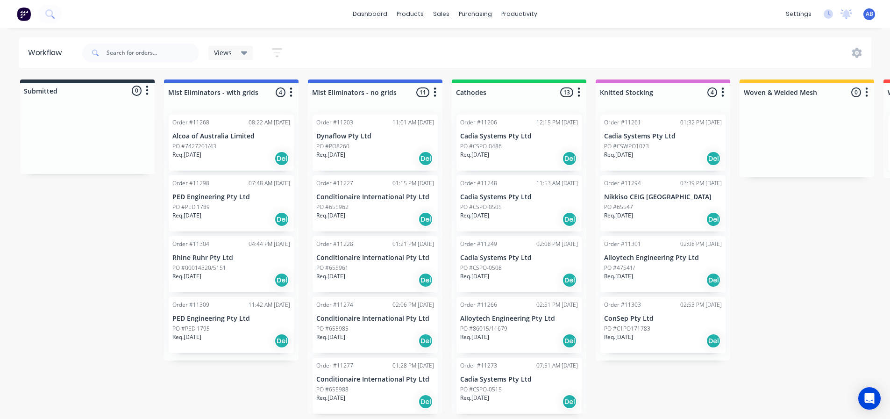
click at [25, 14] on img at bounding box center [24, 14] width 14 height 14
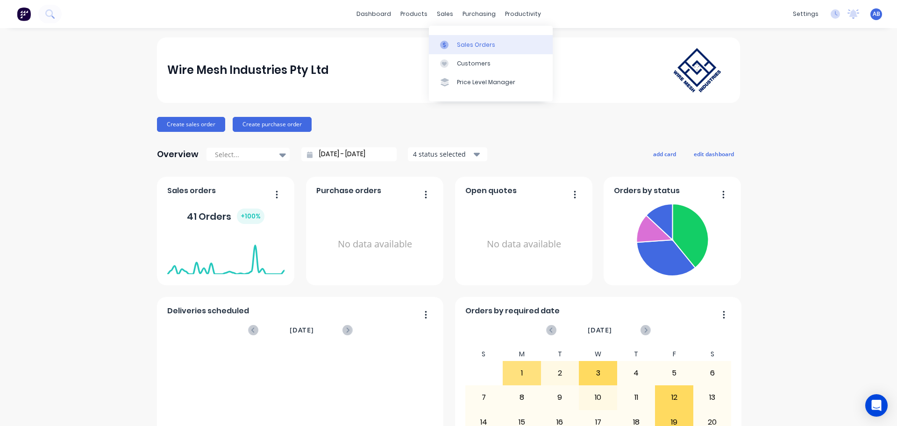
click at [463, 44] on div "Sales Orders" at bounding box center [476, 45] width 38 height 8
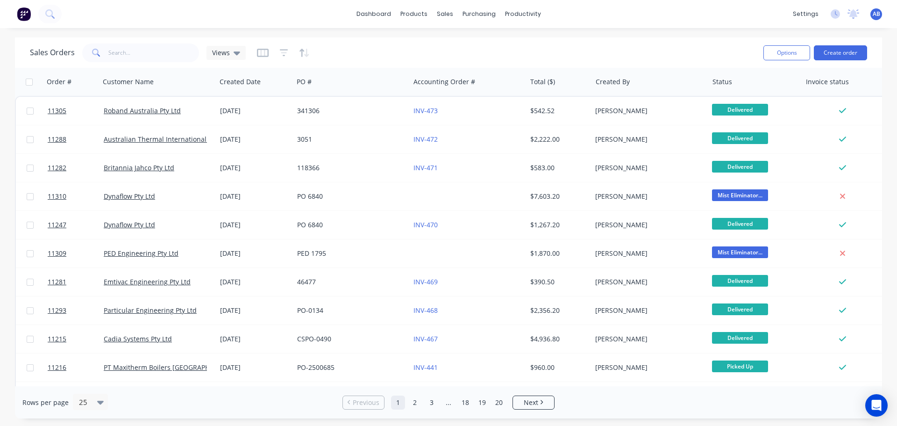
click at [26, 10] on img at bounding box center [24, 14] width 14 height 14
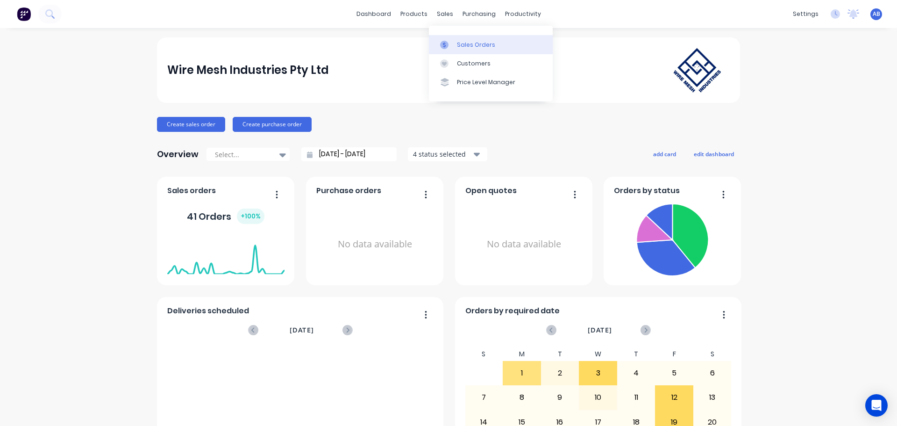
click at [449, 44] on div at bounding box center [447, 45] width 14 height 8
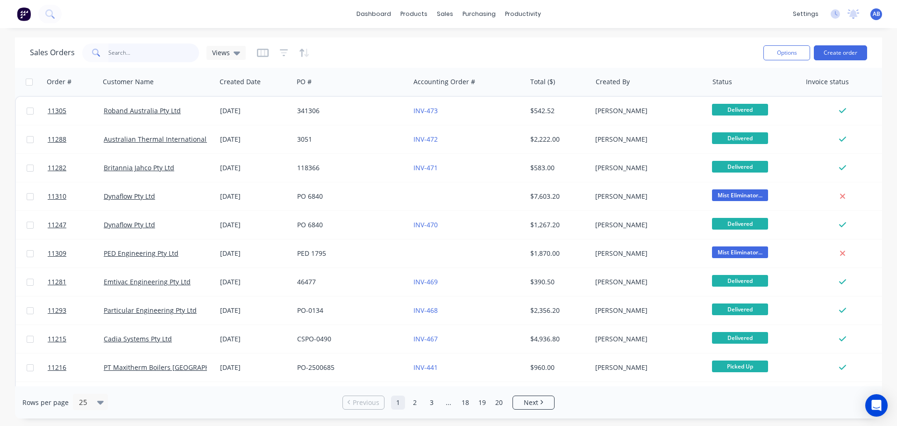
click at [148, 55] on input "text" at bounding box center [153, 52] width 91 height 19
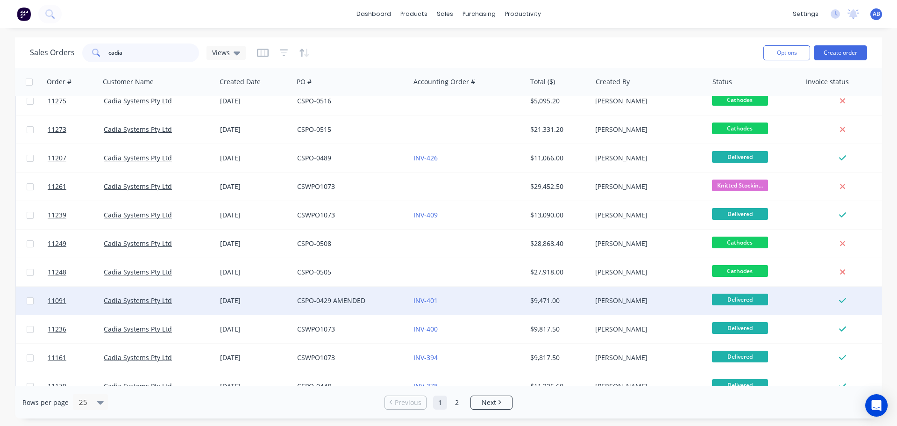
scroll to position [240, 0]
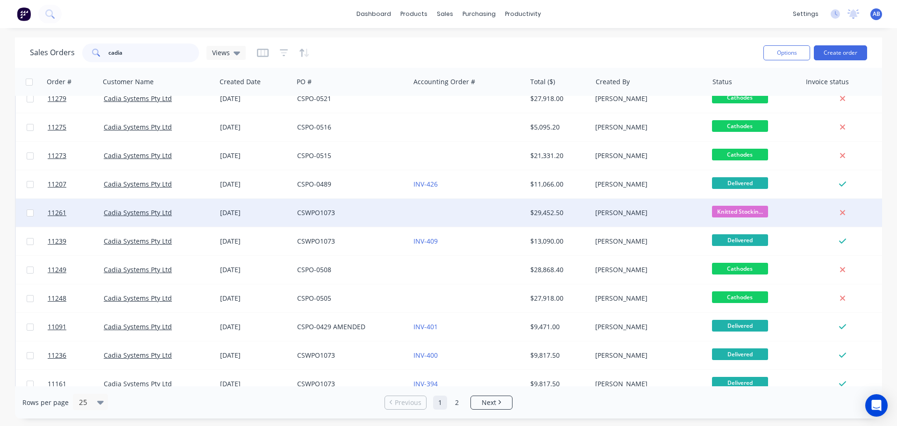
type input "cadia"
click at [363, 214] on div "CSWPO1073" at bounding box center [349, 212] width 104 height 9
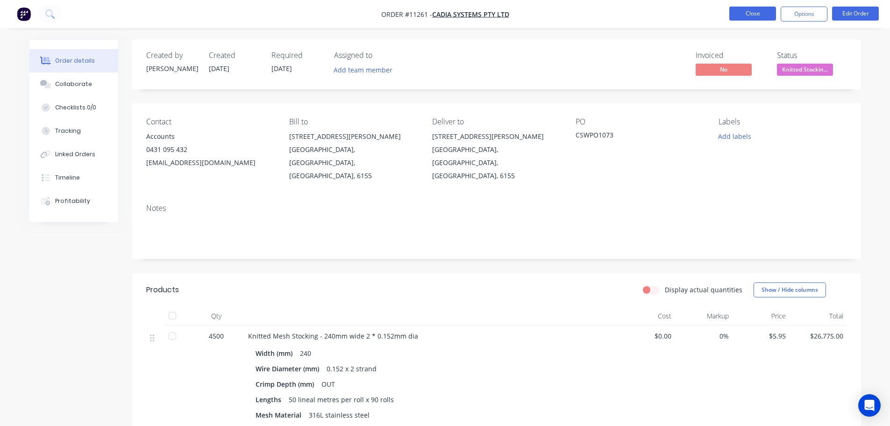
click at [752, 15] on button "Close" at bounding box center [752, 14] width 47 height 14
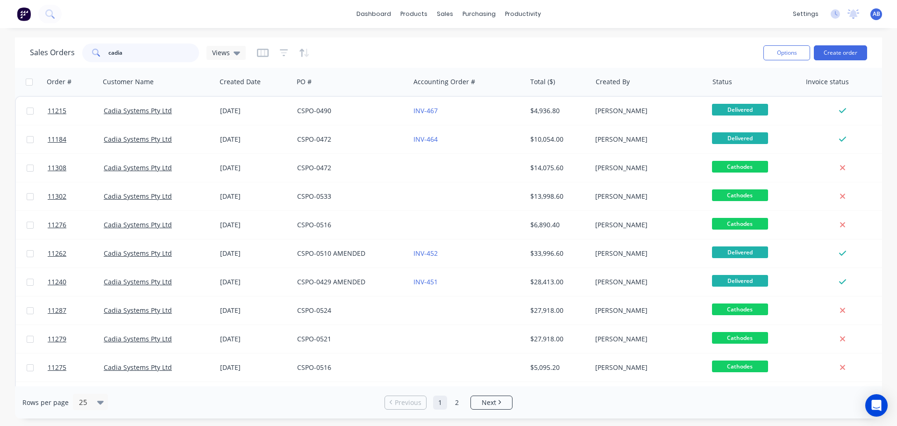
click at [135, 56] on input "cadia" at bounding box center [153, 52] width 91 height 19
click at [136, 55] on input "cadia" at bounding box center [153, 52] width 91 height 19
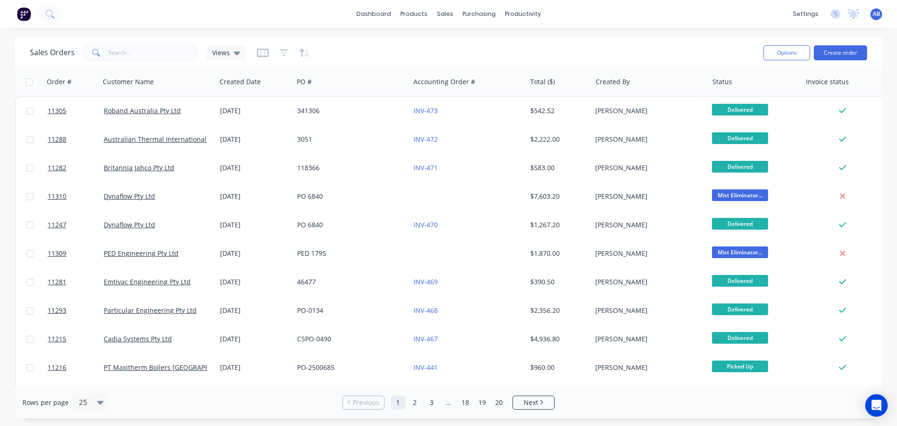
click at [23, 19] on img at bounding box center [24, 14] width 14 height 14
